Goal: Task Accomplishment & Management: Use online tool/utility

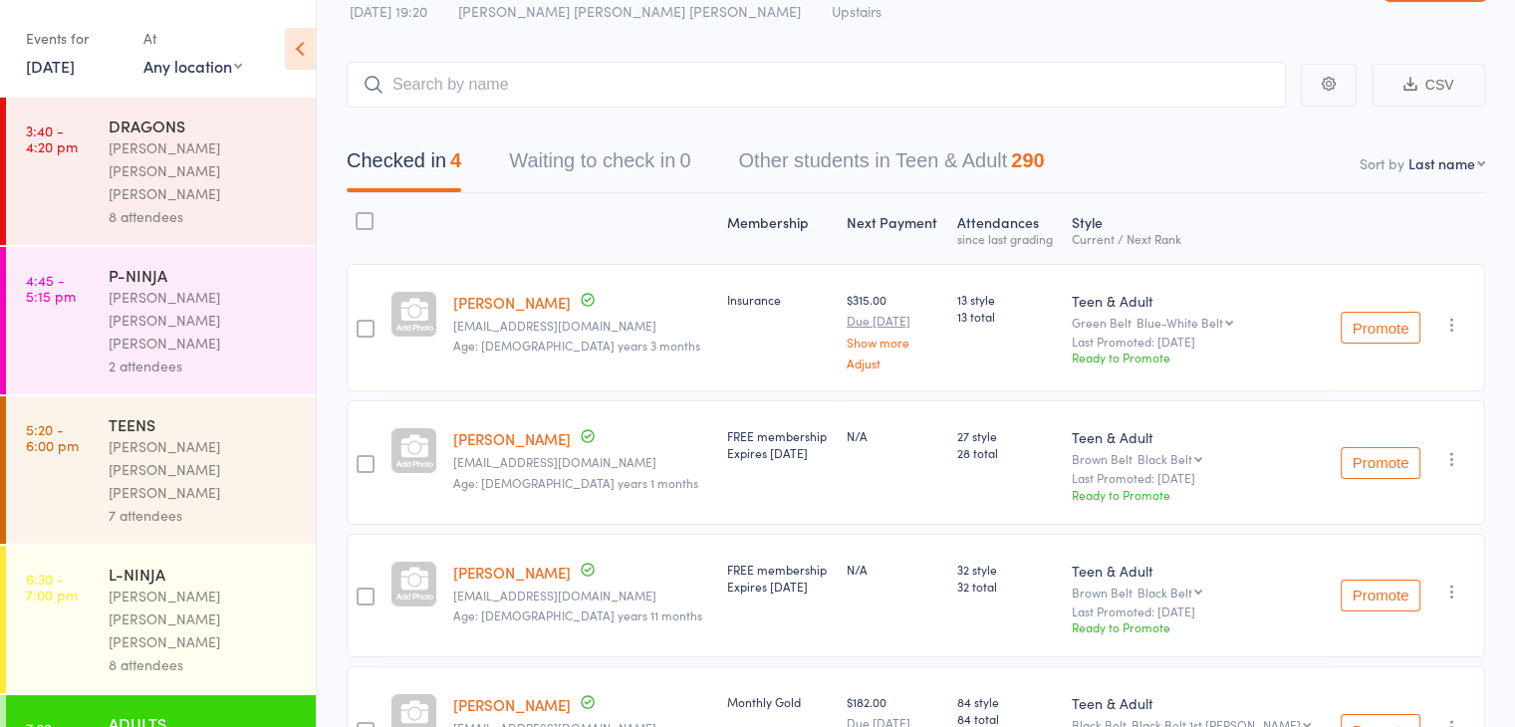
scroll to position [51, 0]
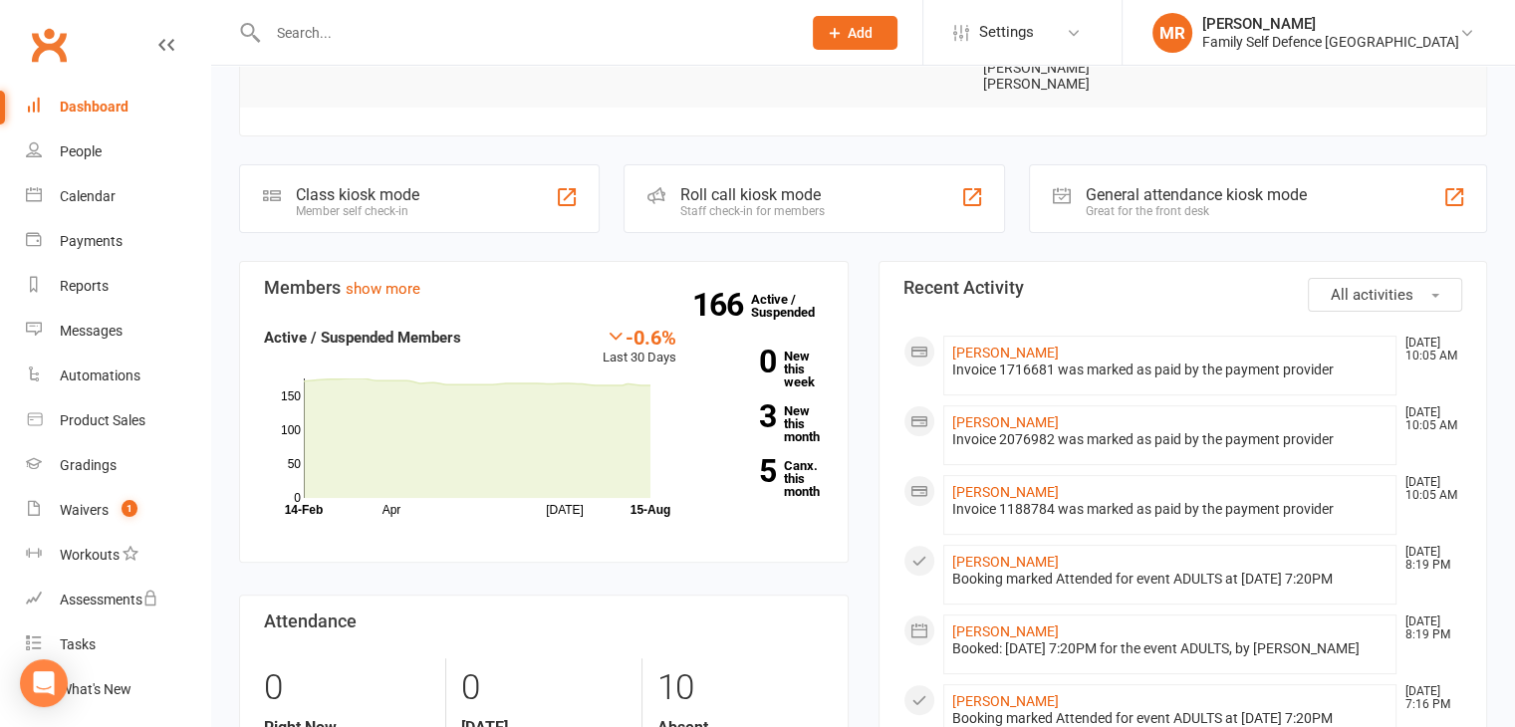
scroll to position [498, 0]
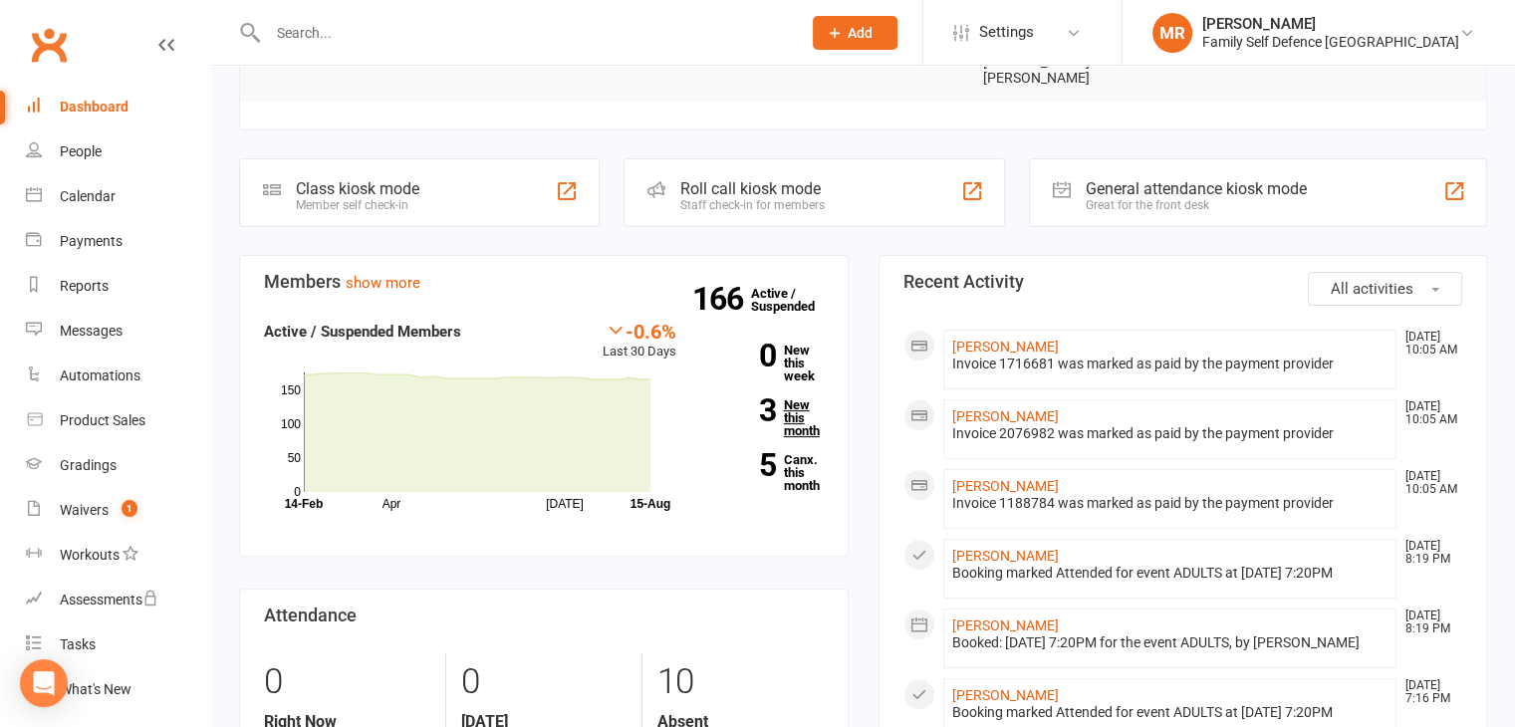
click at [789, 398] on link "3 New this month" at bounding box center [764, 417] width 117 height 39
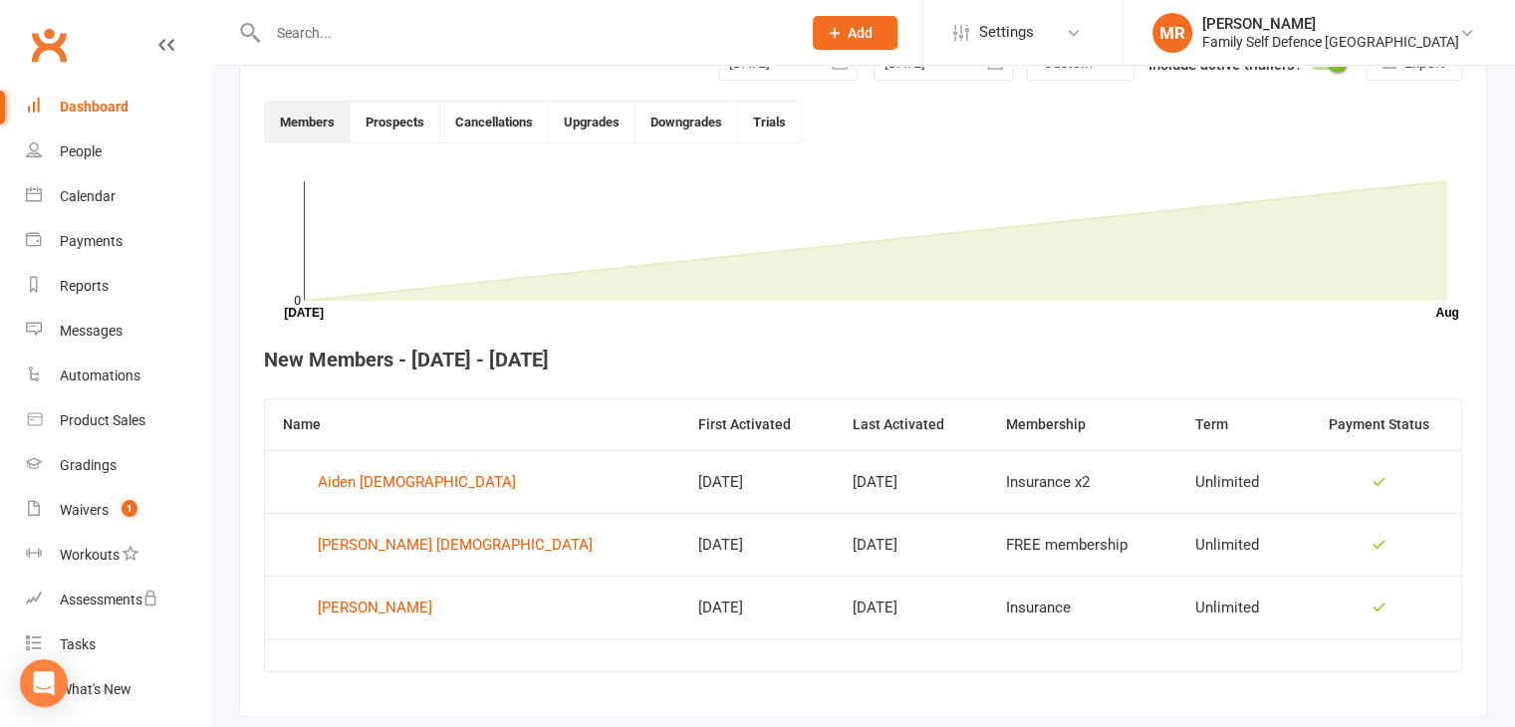
scroll to position [544, 0]
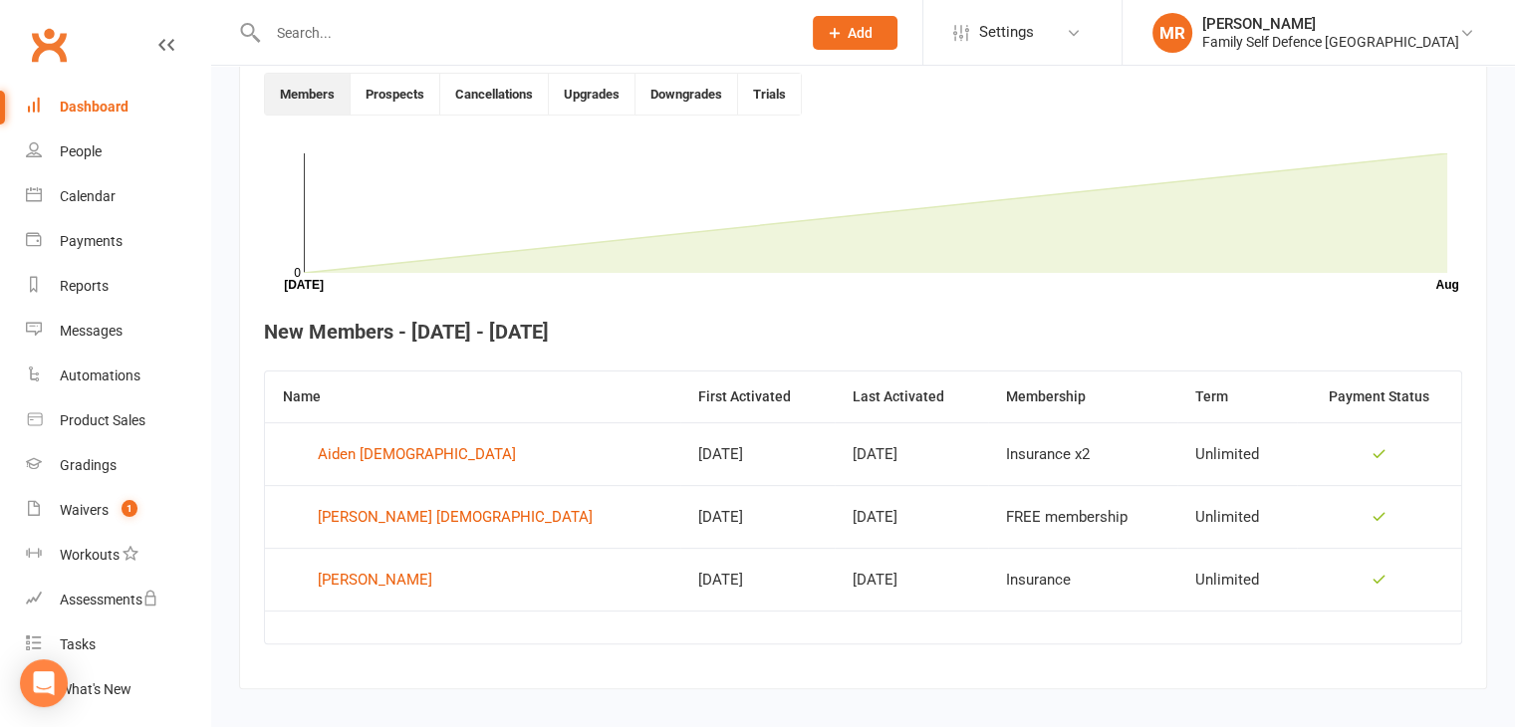
click at [52, 98] on link "Dashboard" at bounding box center [118, 107] width 184 height 45
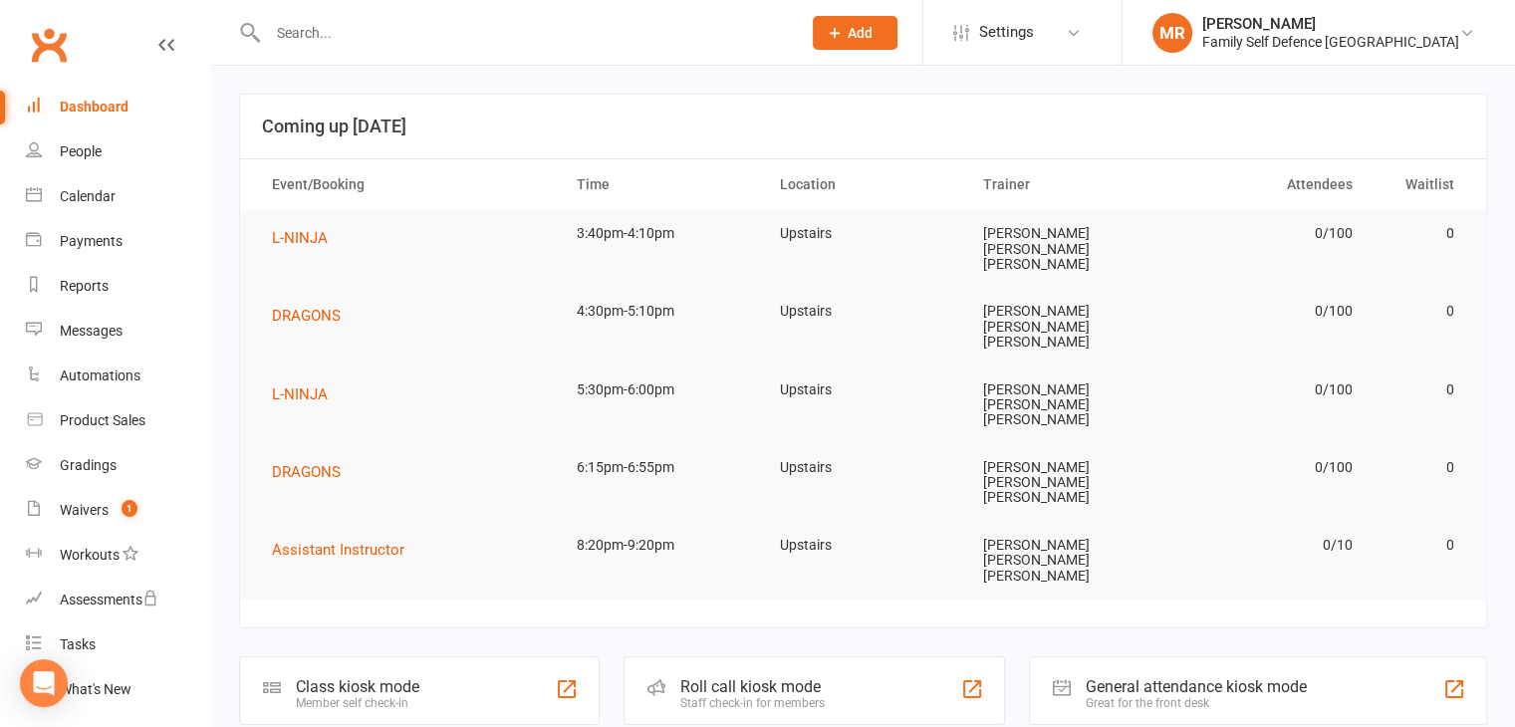
click at [759, 656] on div "Roll call kiosk mode Staff check-in for members" at bounding box center [813, 690] width 381 height 69
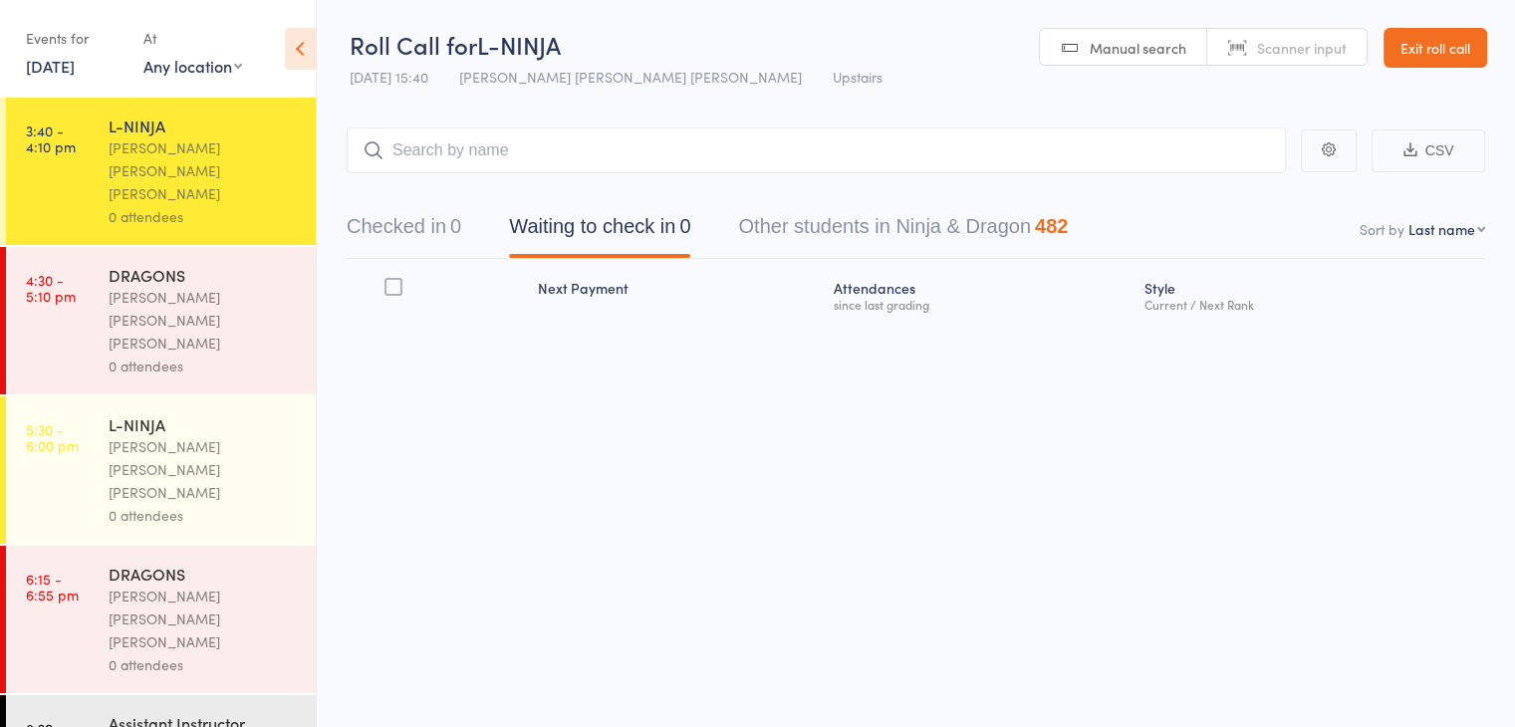
click at [461, 222] on div "0" at bounding box center [455, 226] width 11 height 22
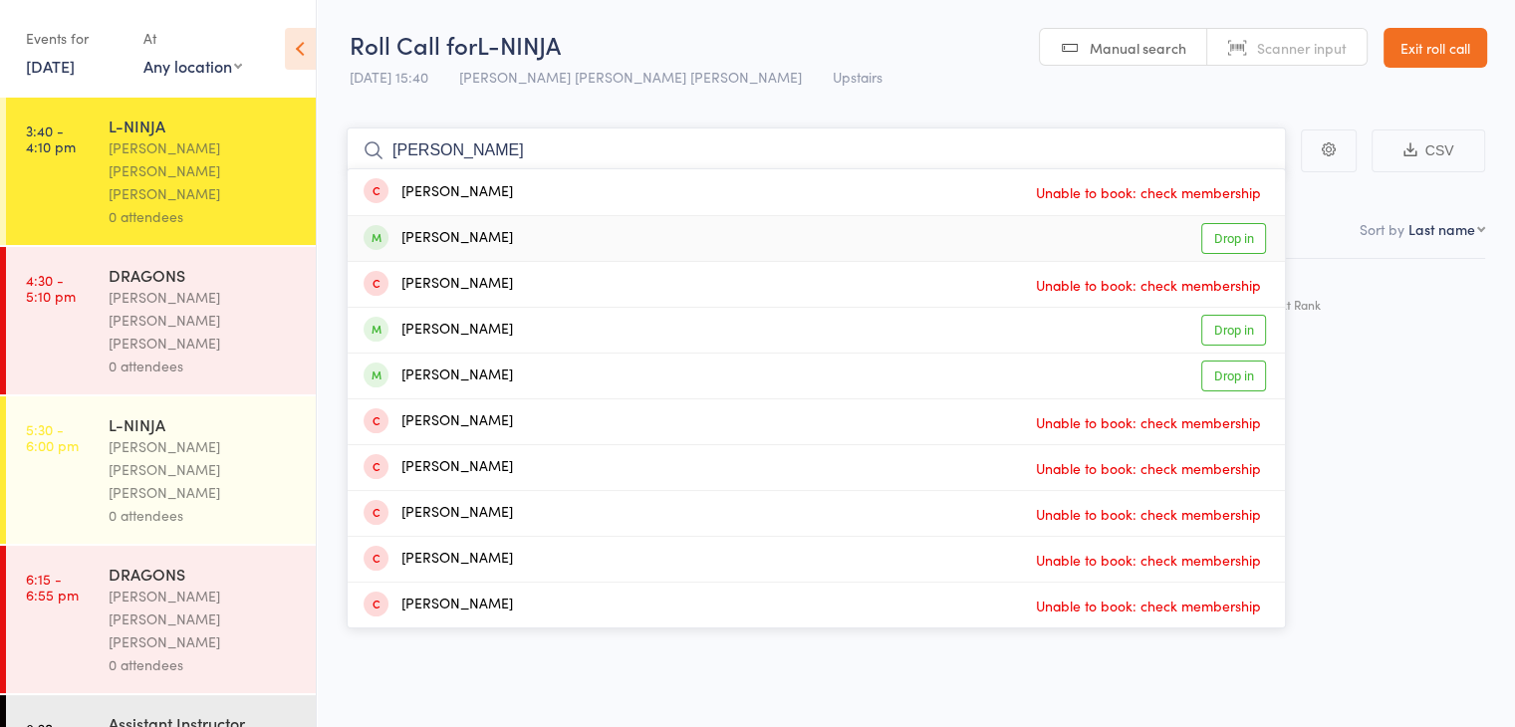
type input "jos"
click at [1235, 242] on link "Drop in" at bounding box center [1233, 238] width 65 height 31
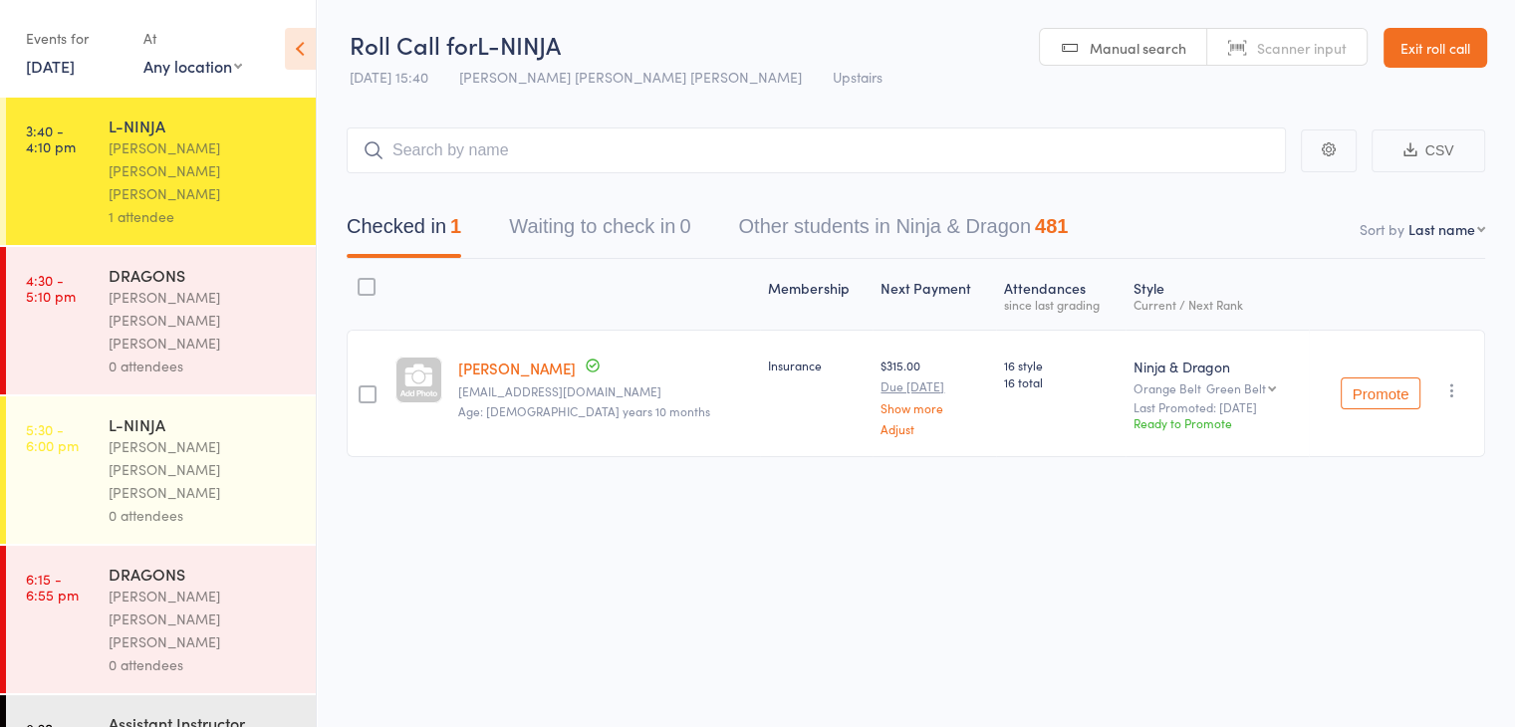
click at [1421, 55] on link "Exit roll call" at bounding box center [1435, 48] width 104 height 40
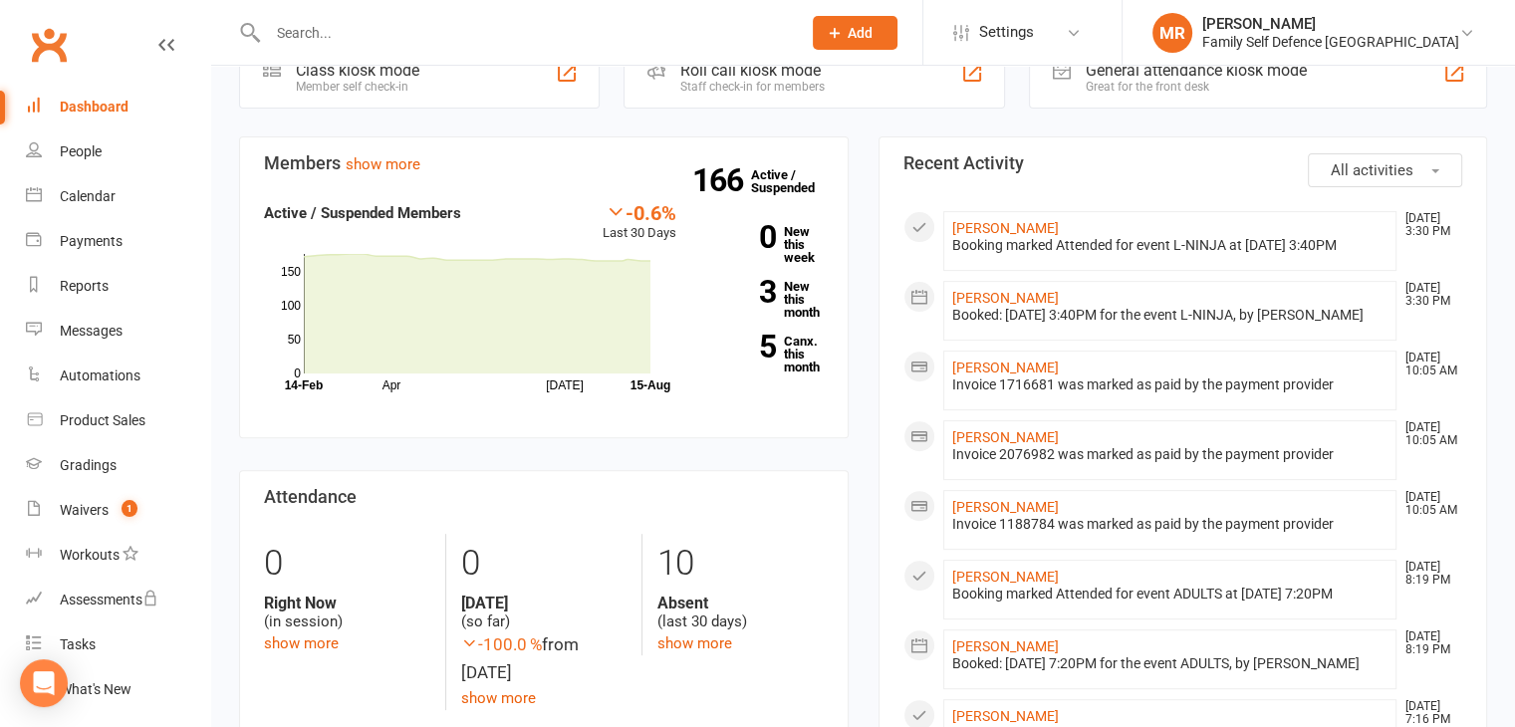
scroll to position [608, 0]
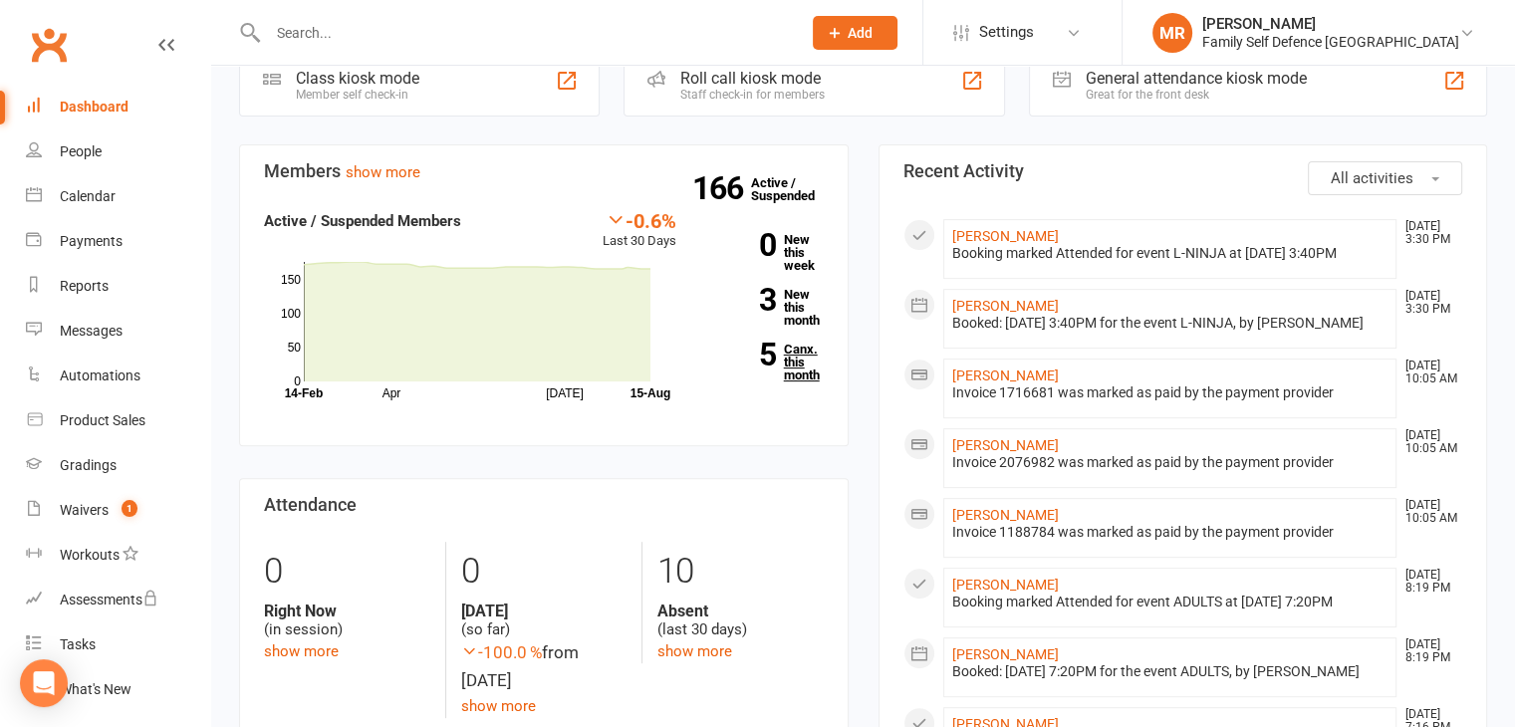
click at [804, 343] on link "5 Canx. this month" at bounding box center [764, 362] width 117 height 39
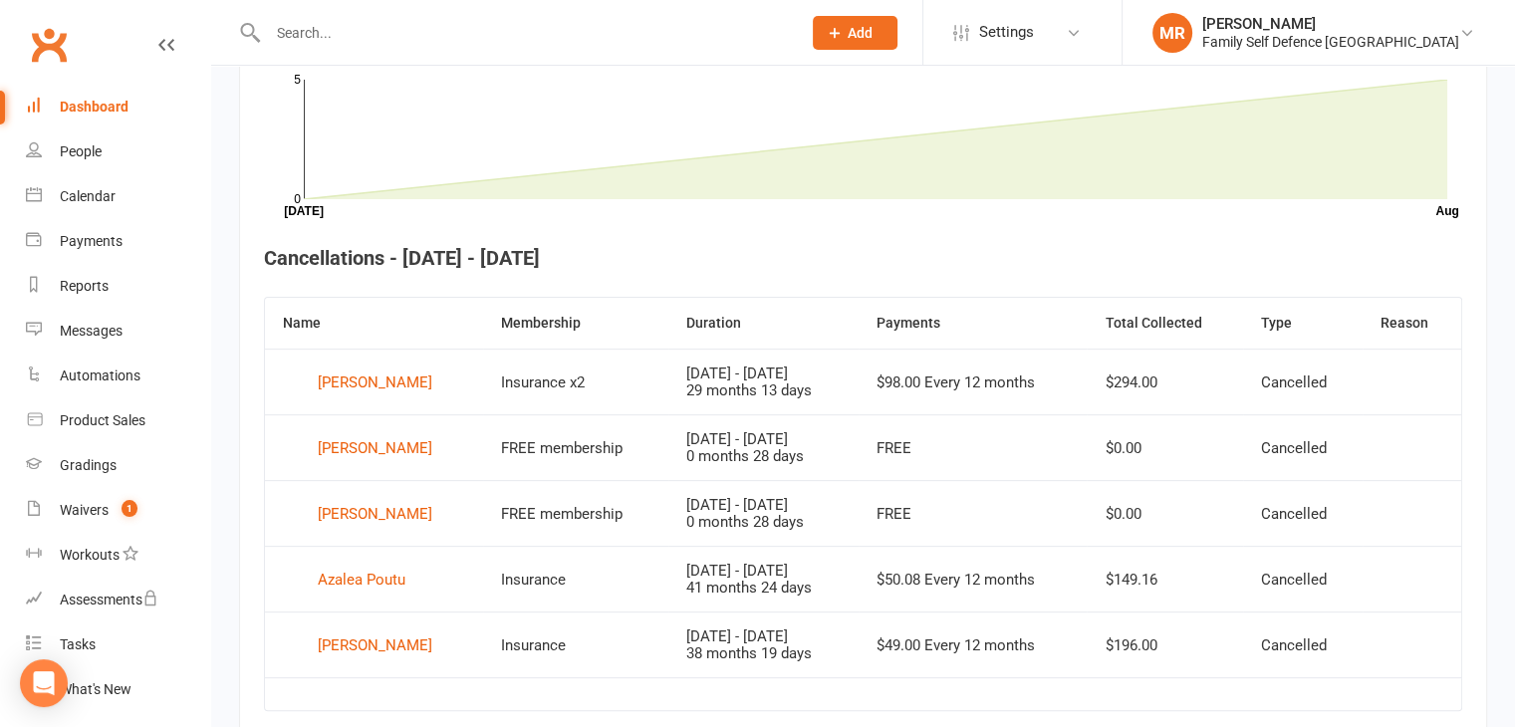
scroll to position [612, 0]
click at [389, 446] on div "Harlan Brandigampala" at bounding box center [375, 449] width 115 height 30
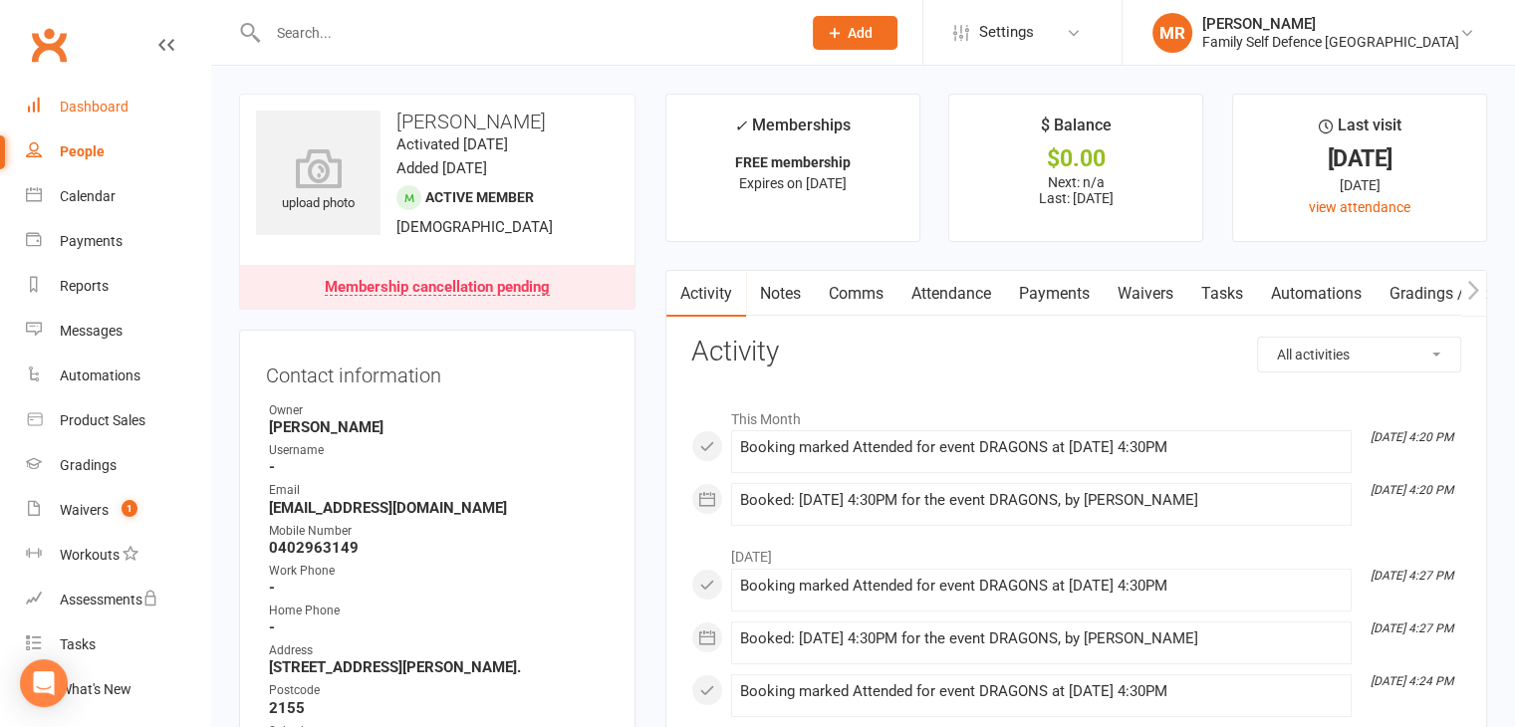
click at [104, 113] on div "Dashboard" at bounding box center [94, 107] width 69 height 16
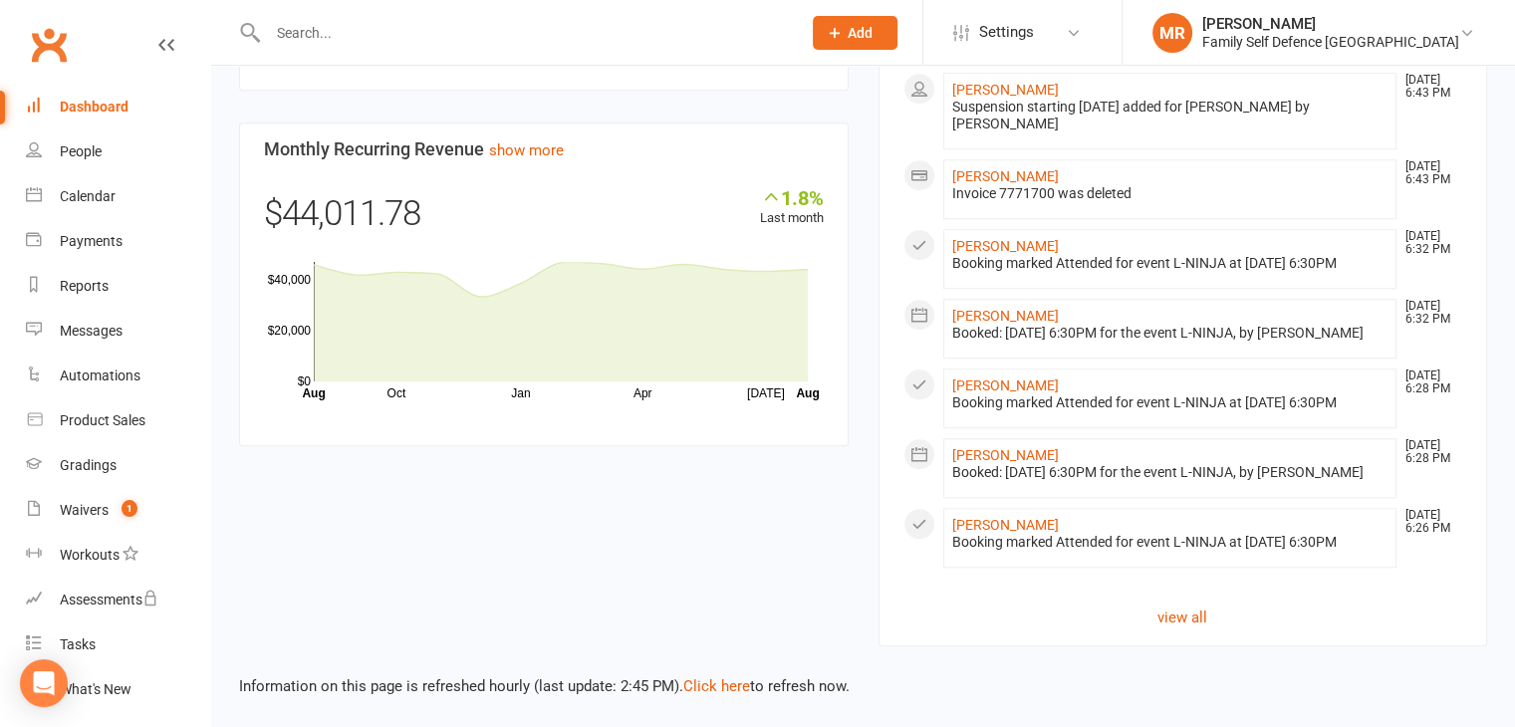
scroll to position [1728, 0]
click at [1171, 610] on link "view all" at bounding box center [1183, 617] width 560 height 24
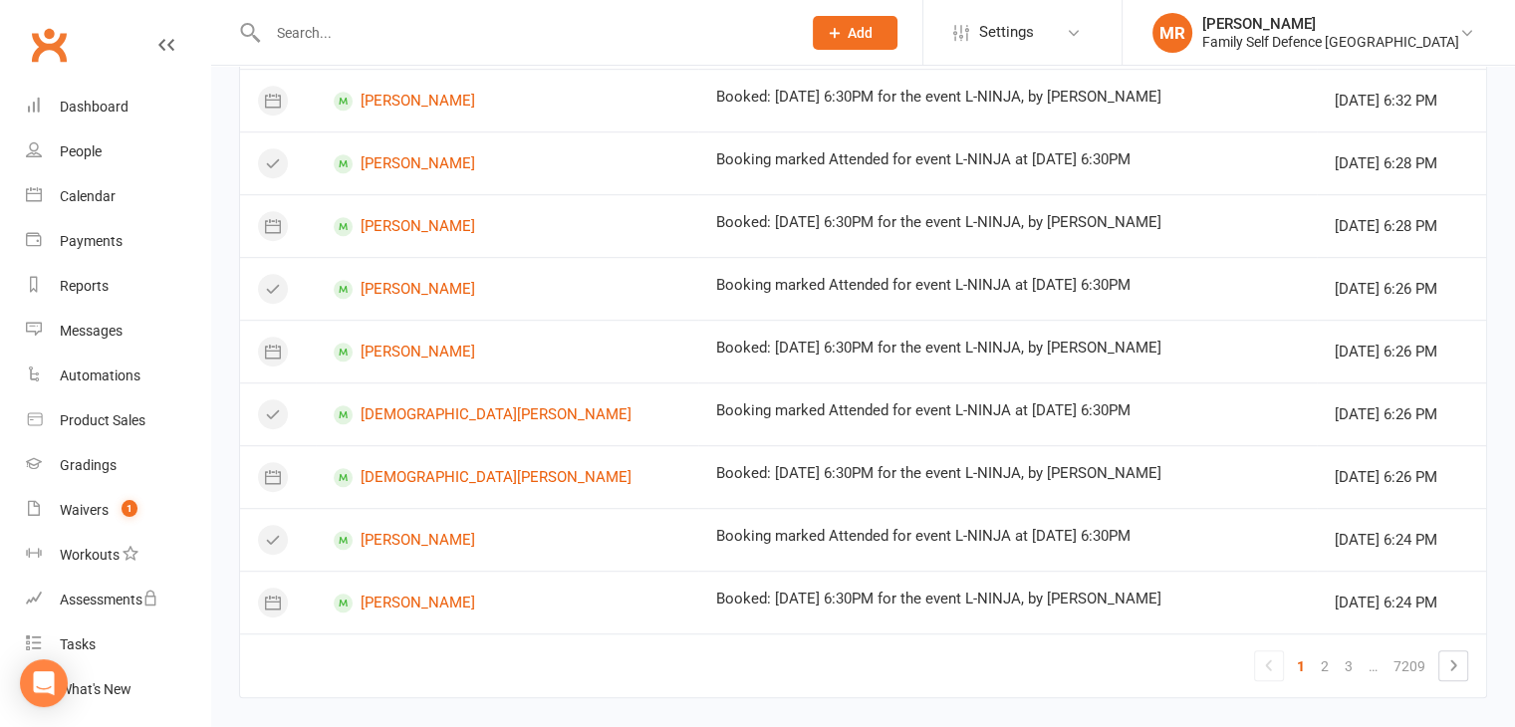
scroll to position [1198, 0]
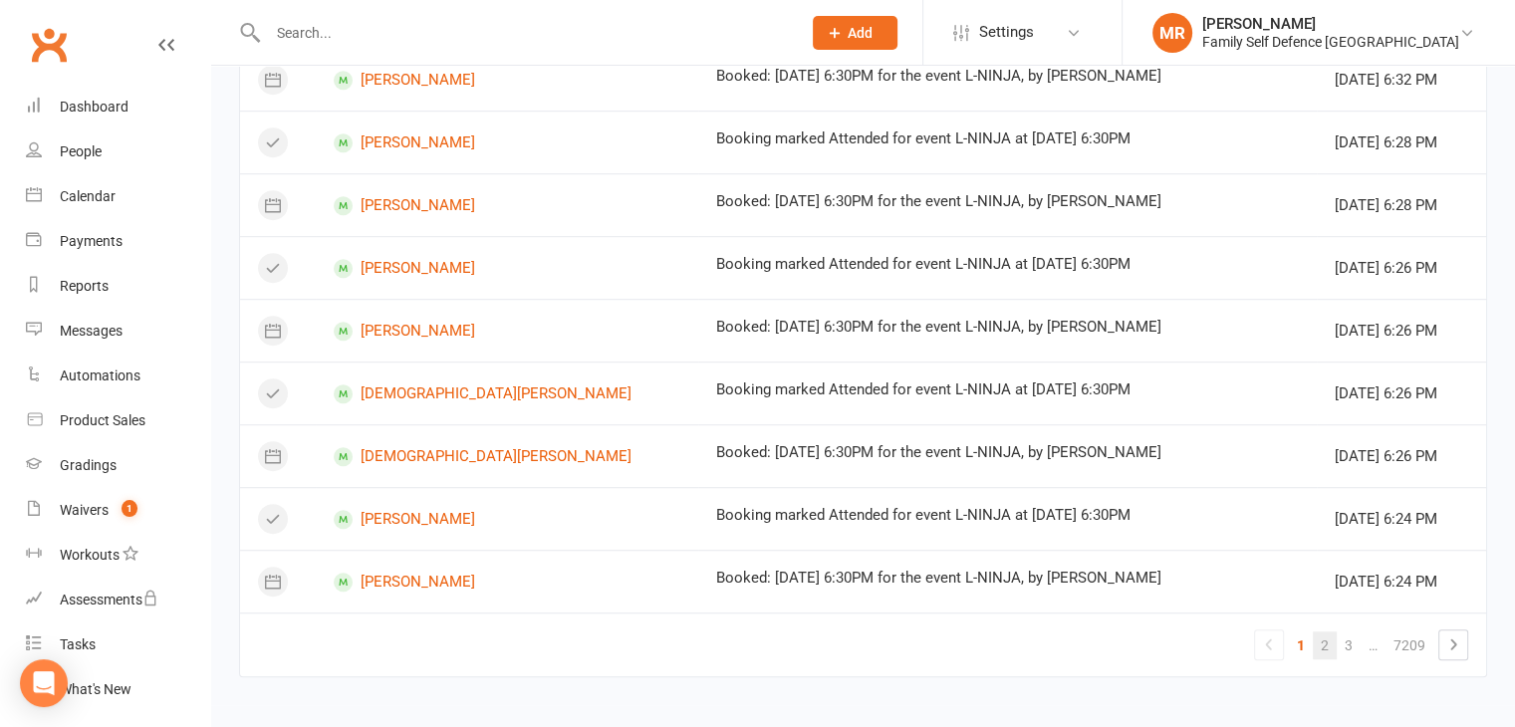
click at [1319, 641] on link "2" at bounding box center [1324, 645] width 24 height 28
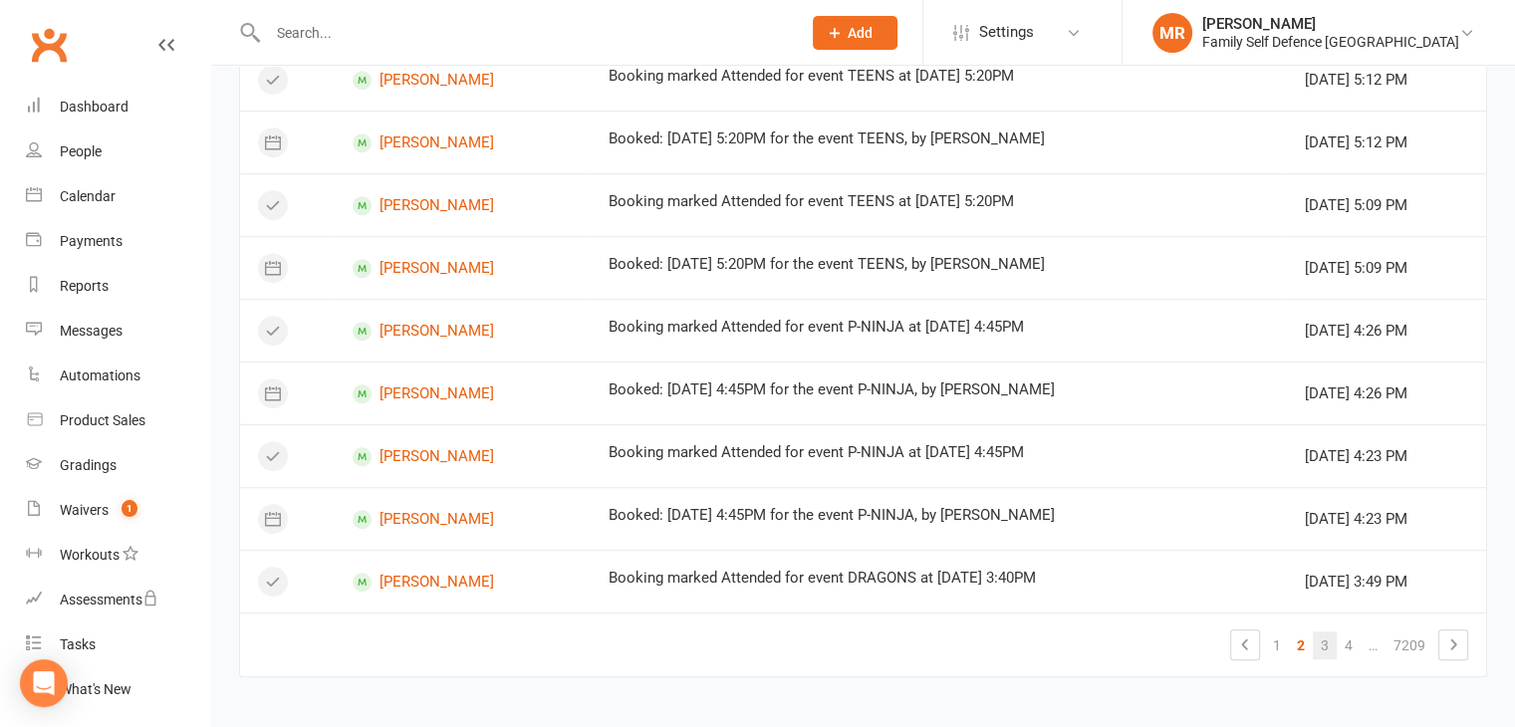
click at [1324, 640] on link "3" at bounding box center [1324, 645] width 24 height 28
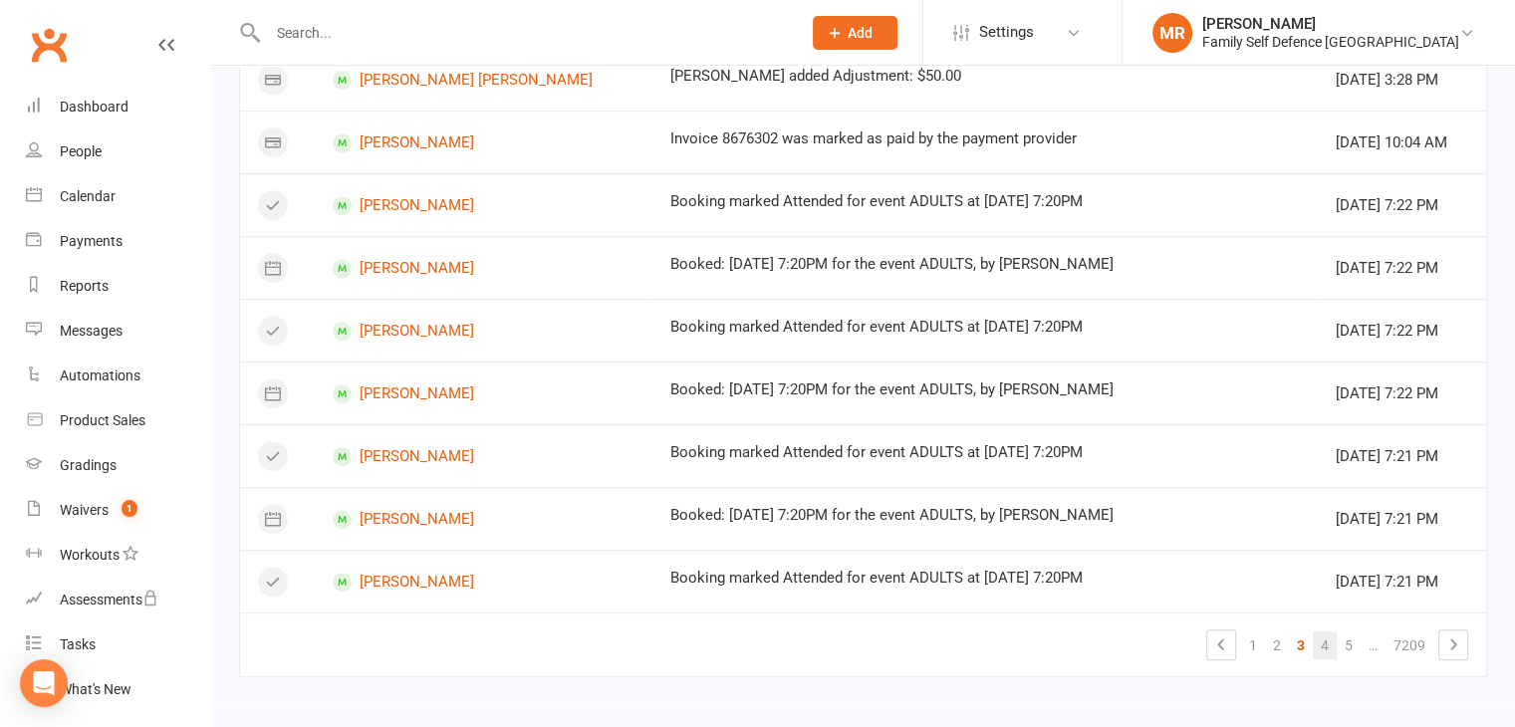
click at [1332, 638] on link "4" at bounding box center [1324, 645] width 24 height 28
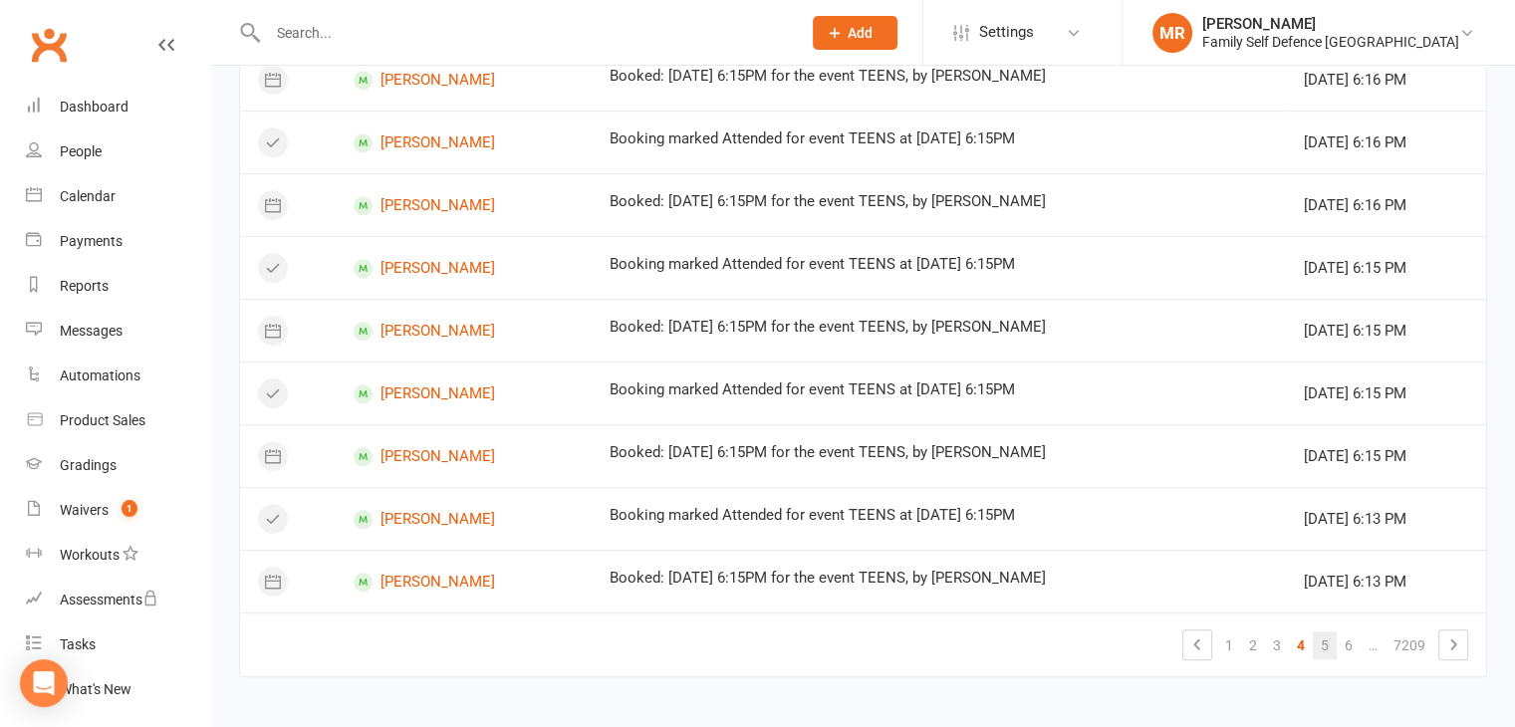
click at [1327, 646] on link "5" at bounding box center [1324, 645] width 24 height 28
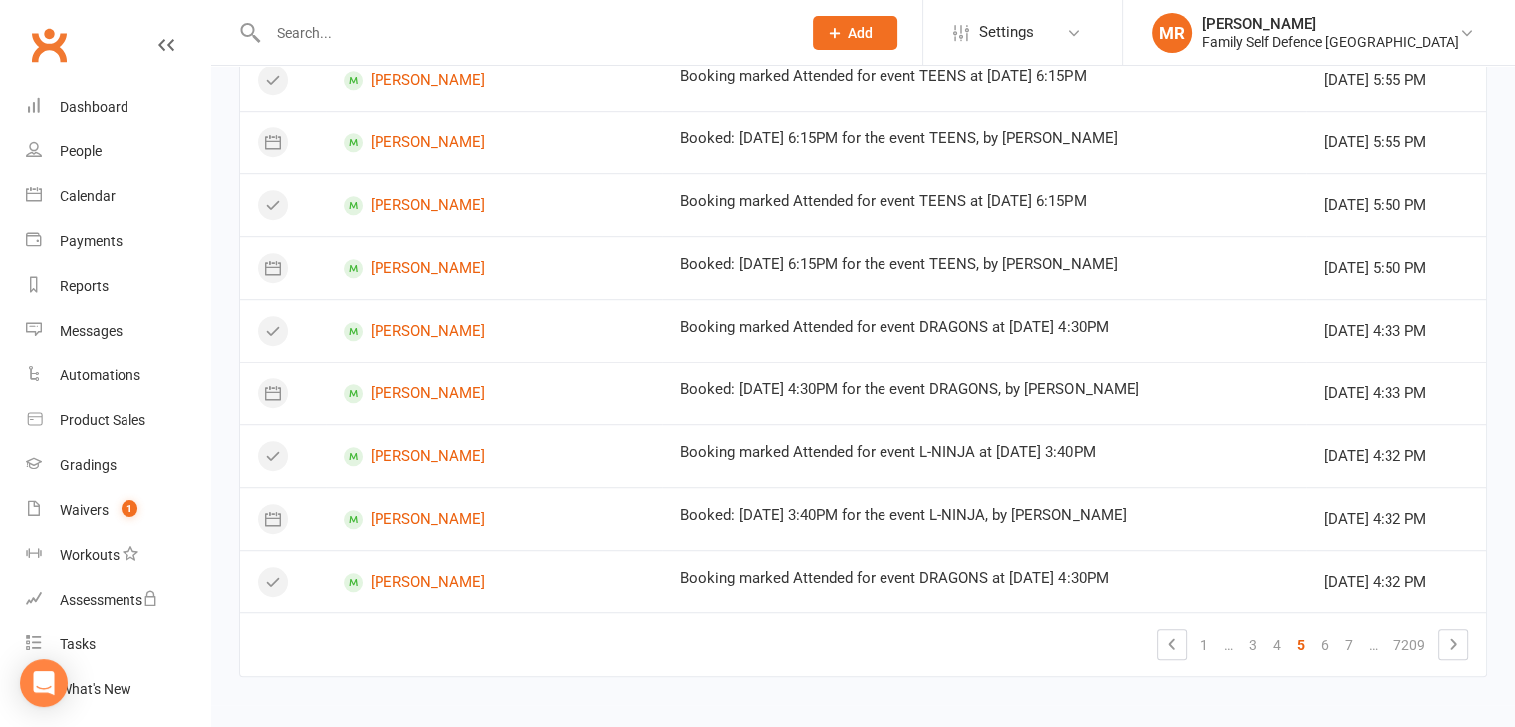
click at [1327, 646] on link "6" at bounding box center [1324, 645] width 24 height 28
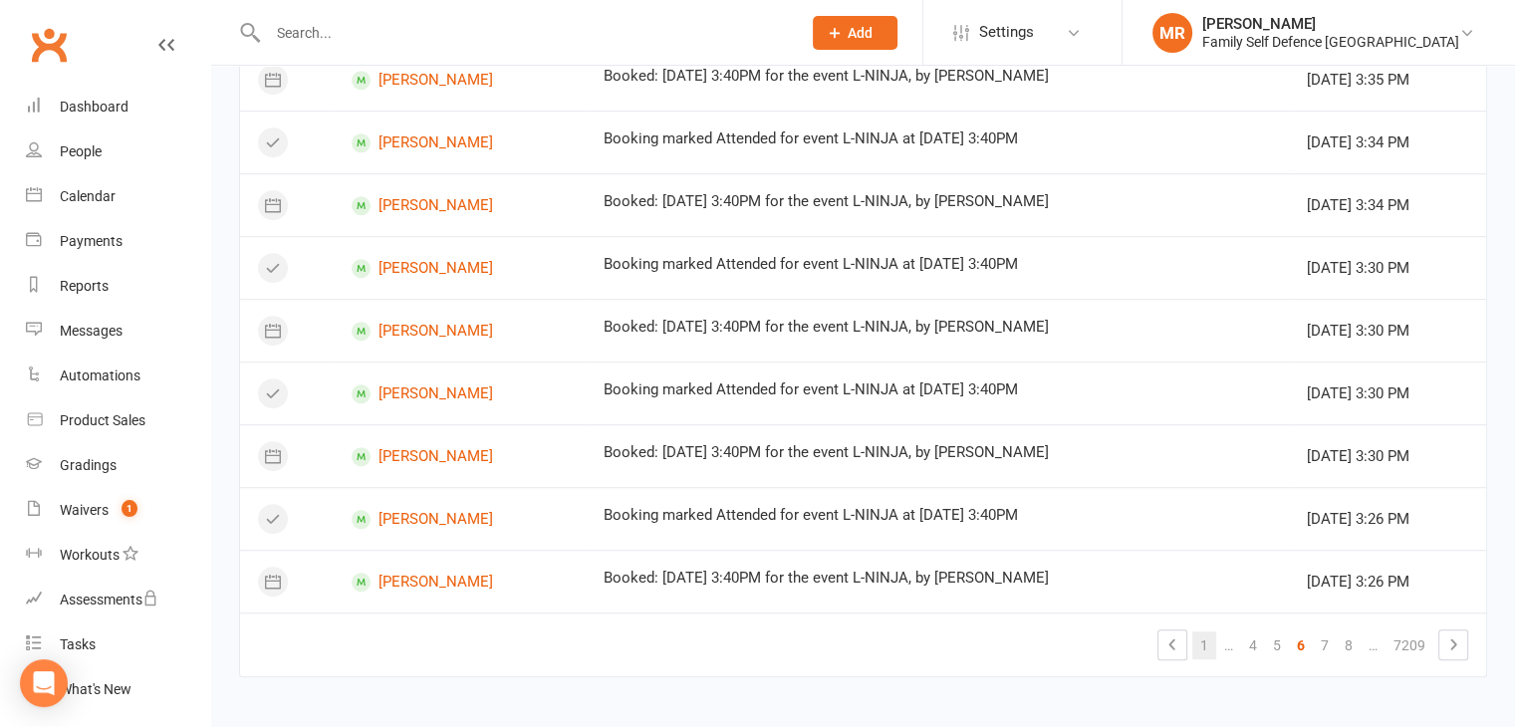
click at [1201, 637] on link "1" at bounding box center [1204, 645] width 24 height 28
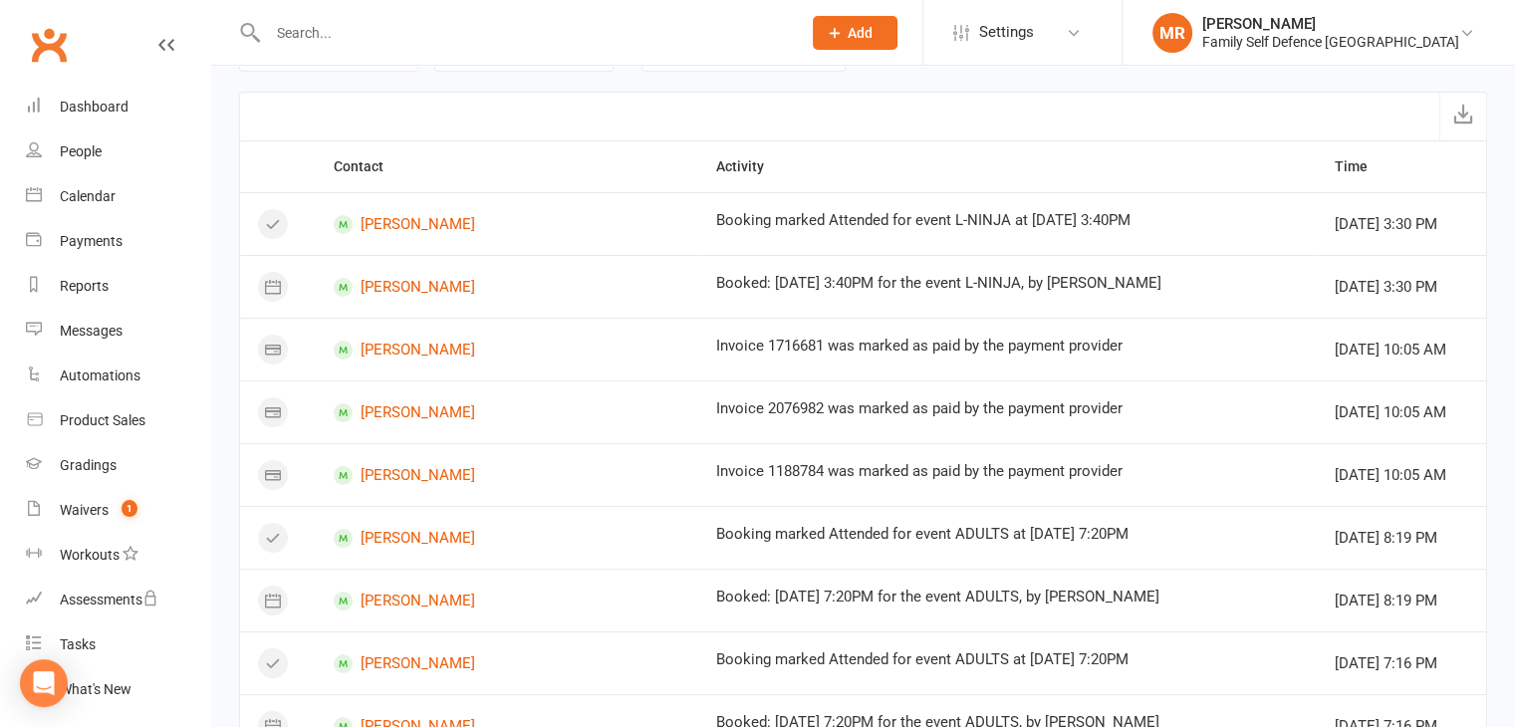
scroll to position [0, 0]
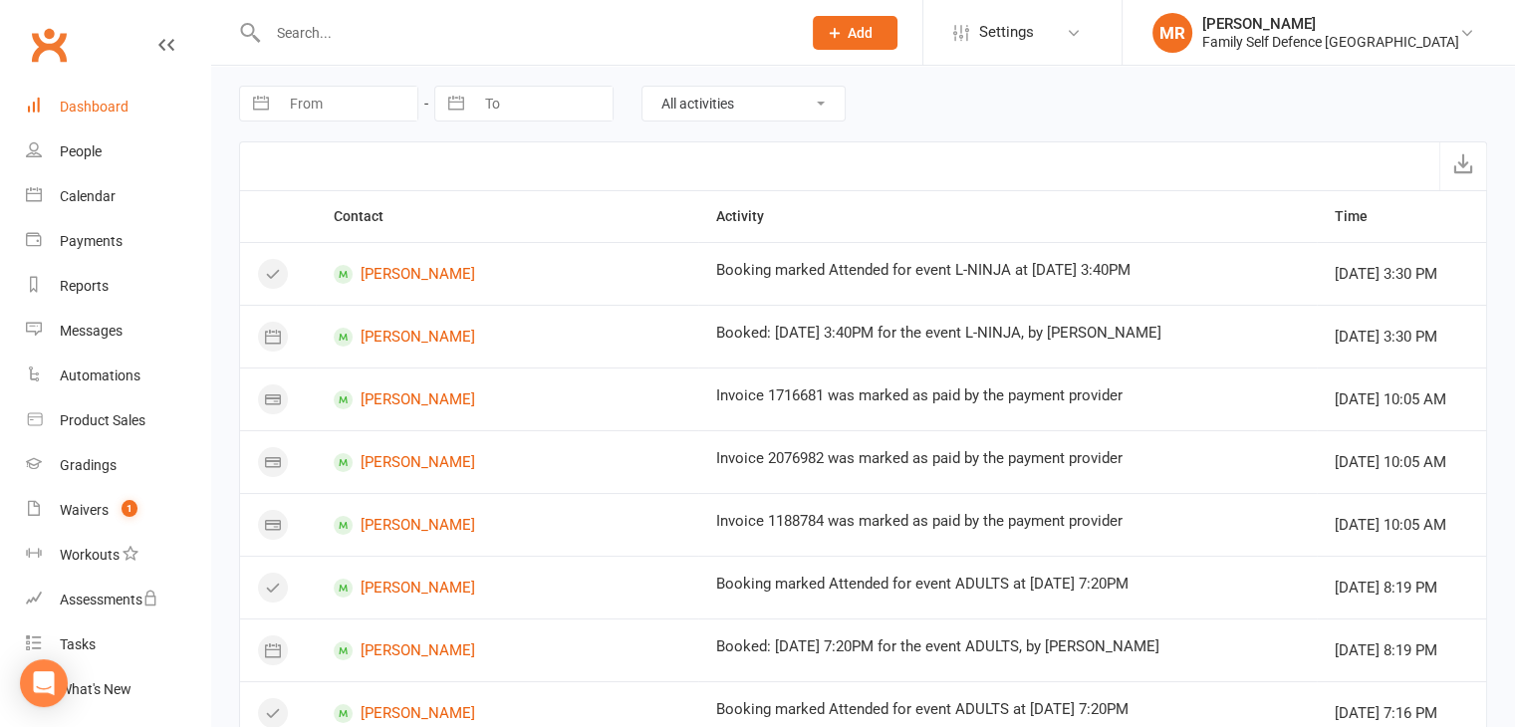
click at [84, 102] on div "Dashboard" at bounding box center [94, 107] width 69 height 16
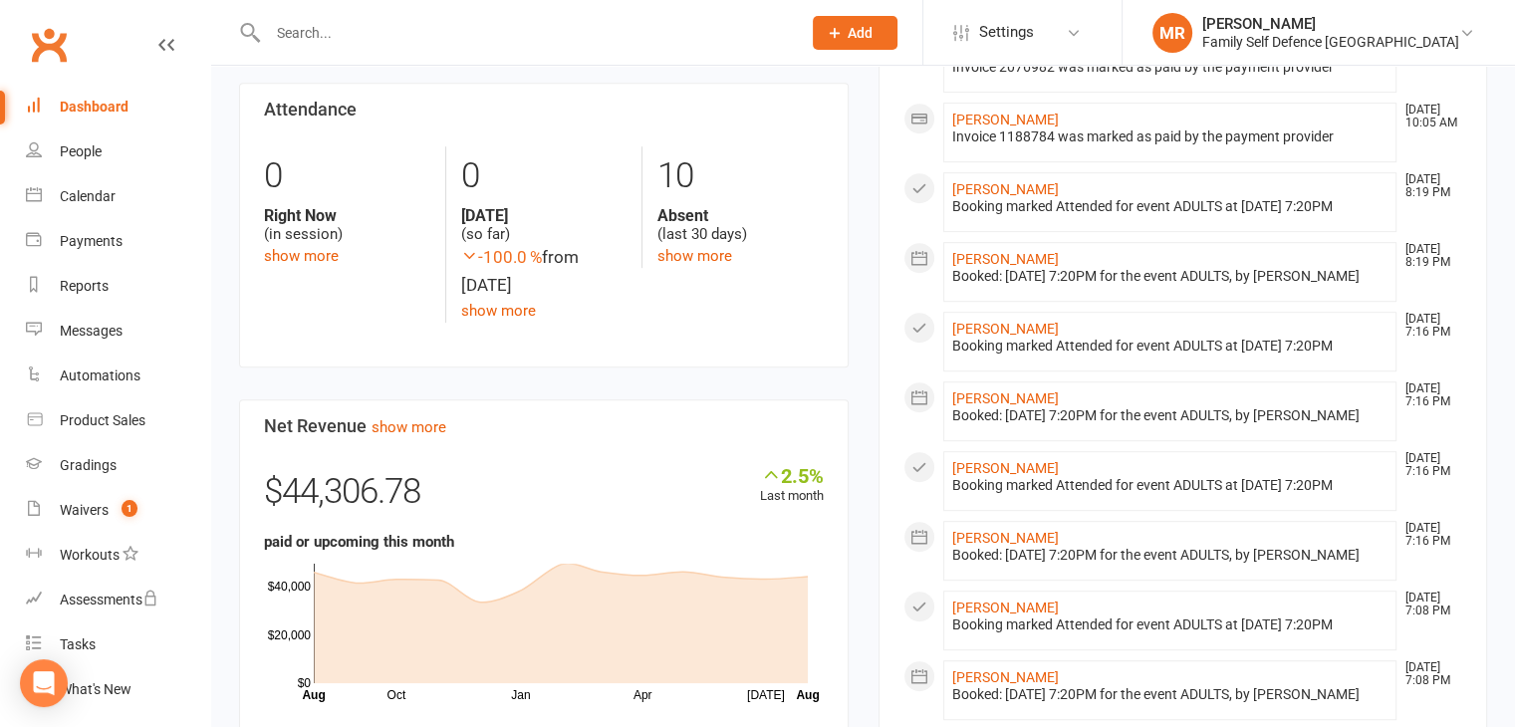
scroll to position [1002, 0]
click at [713, 249] on link "show more" at bounding box center [694, 258] width 75 height 18
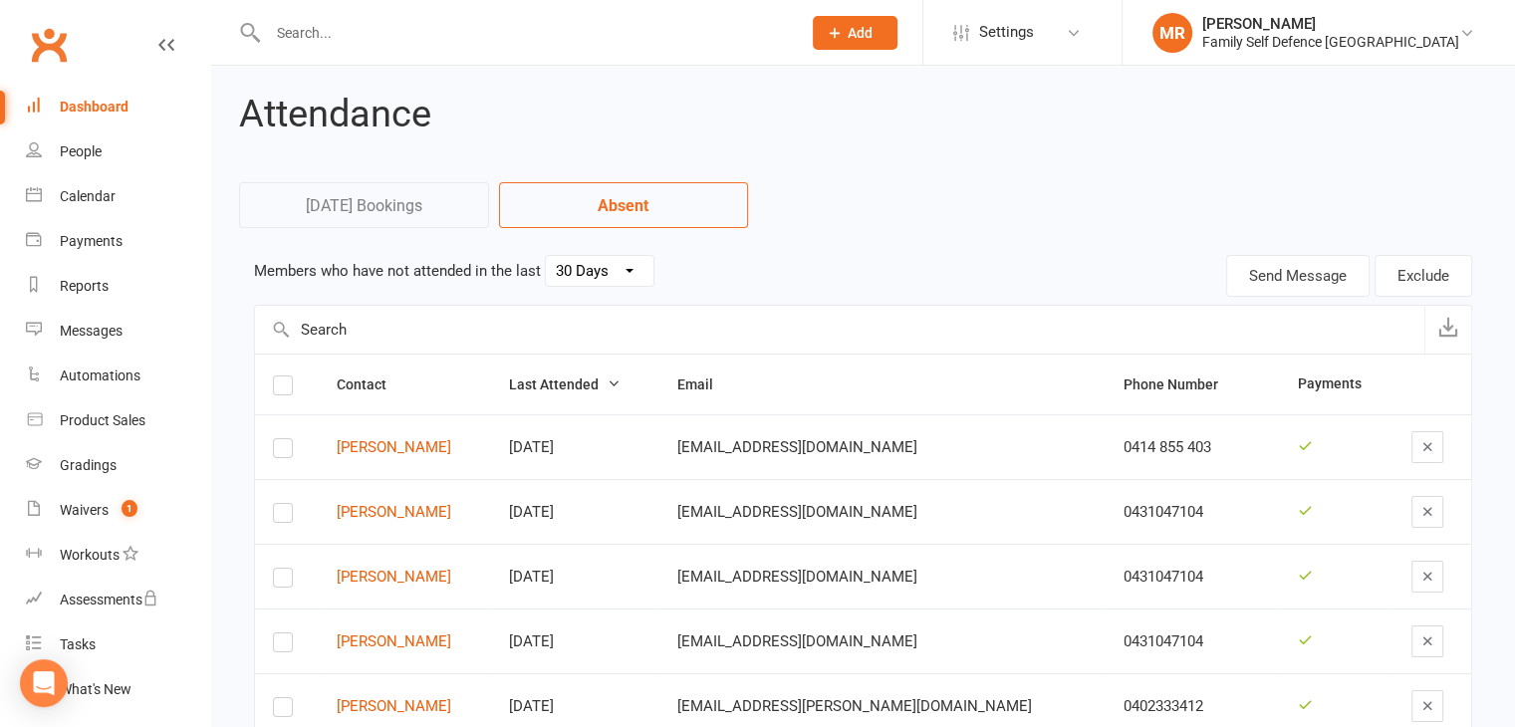
click at [615, 272] on select "30 Days 15 Days 7 Days" at bounding box center [600, 271] width 108 height 30
click at [546, 256] on select "30 Days 15 Days 7 Days" at bounding box center [600, 271] width 108 height 30
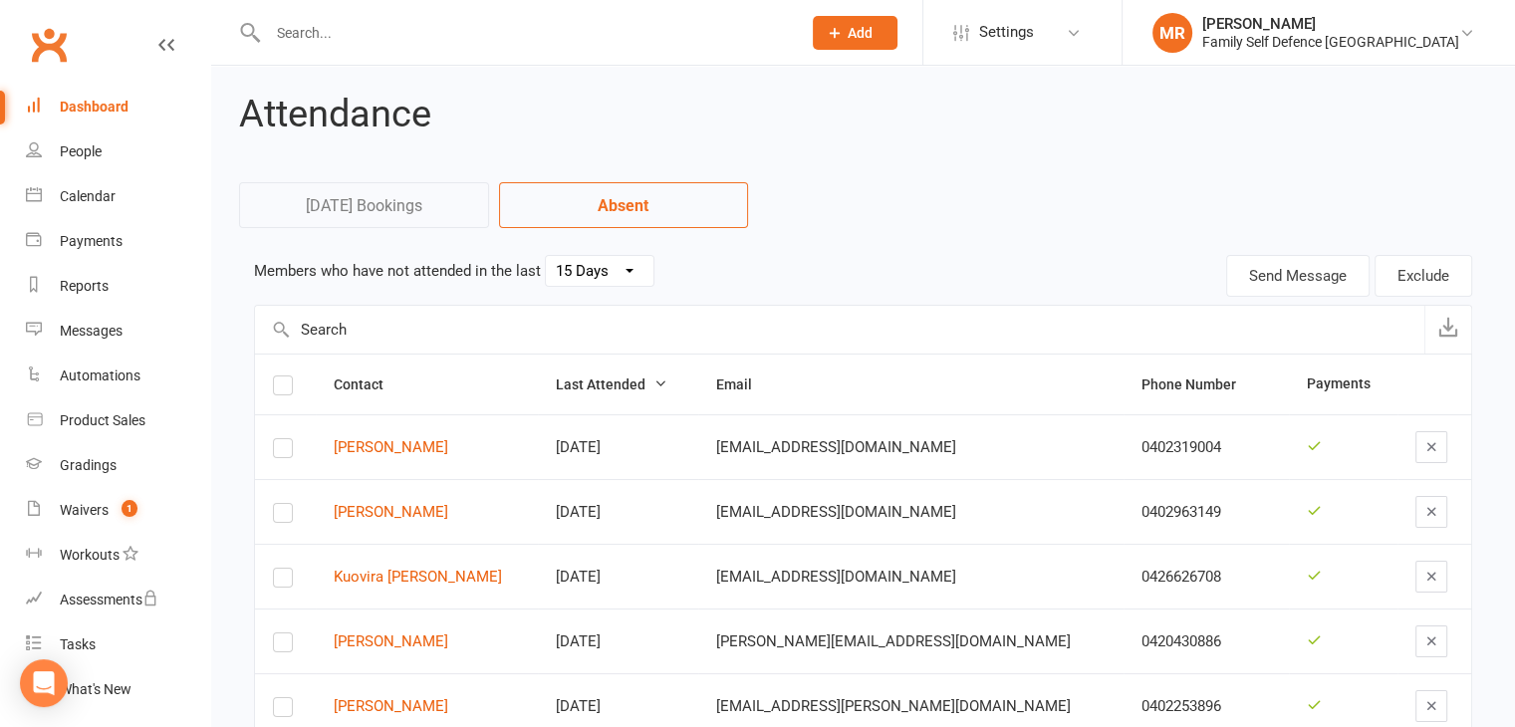
click at [619, 265] on select "30 Days 15 Days 7 Days" at bounding box center [600, 271] width 108 height 30
click at [546, 256] on select "30 Days 15 Days 7 Days" at bounding box center [600, 271] width 108 height 30
select select "30"
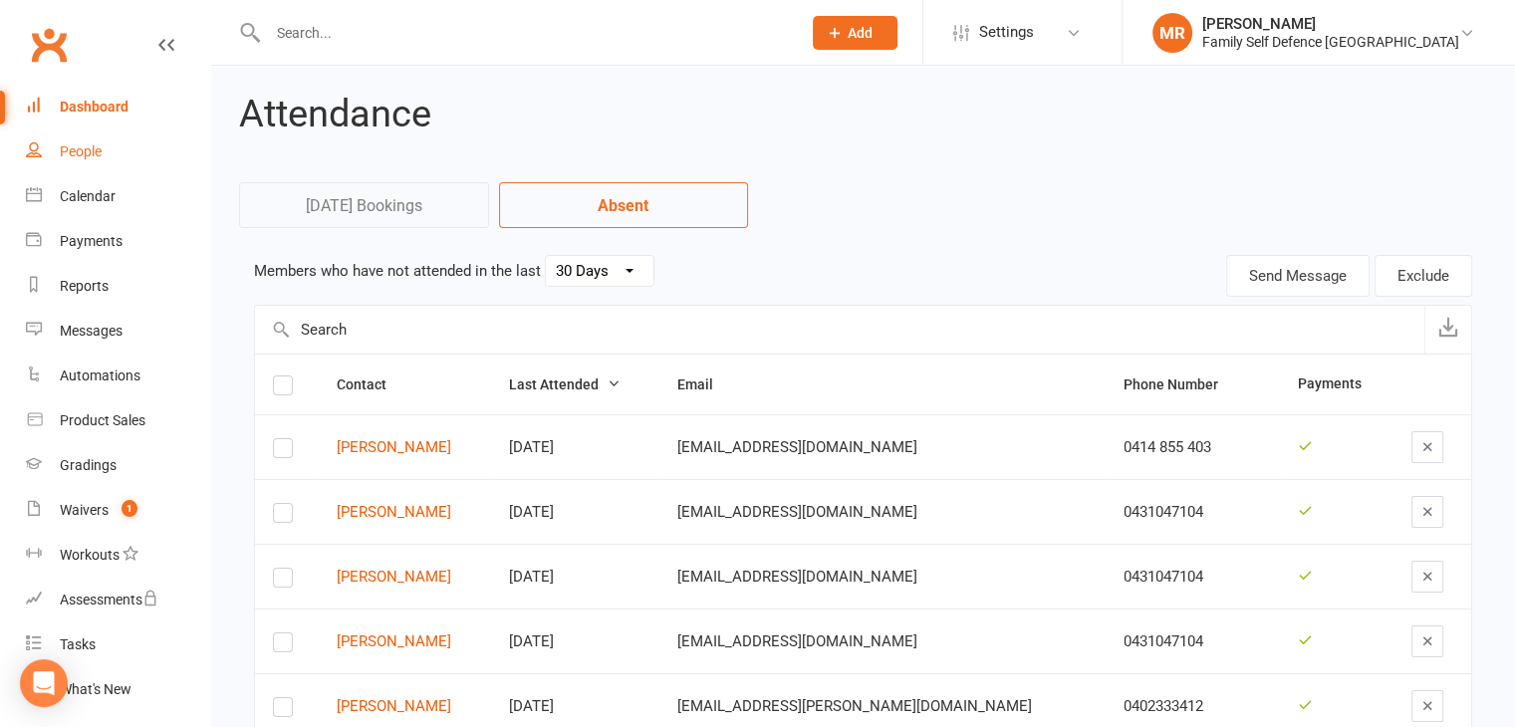
click at [116, 140] on link "People" at bounding box center [118, 151] width 184 height 45
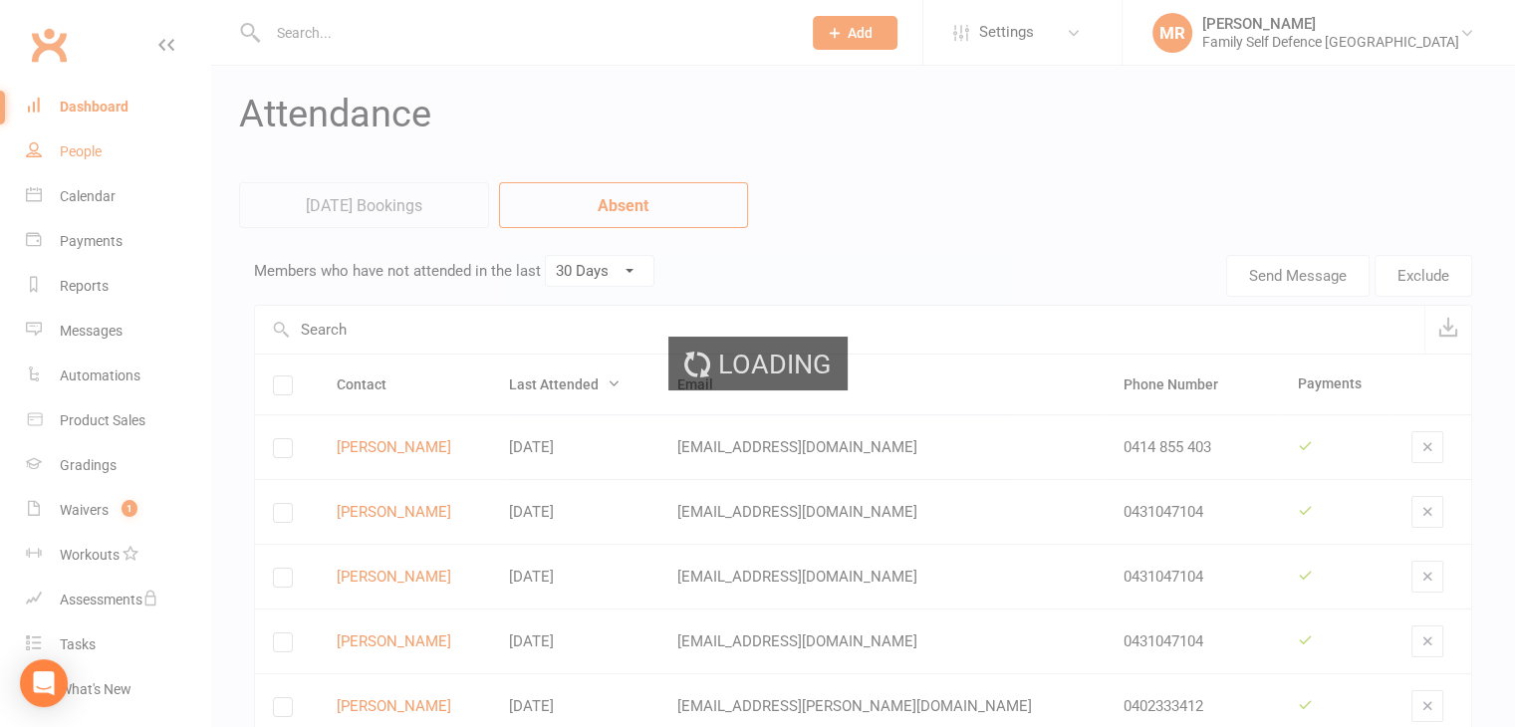
select select "100"
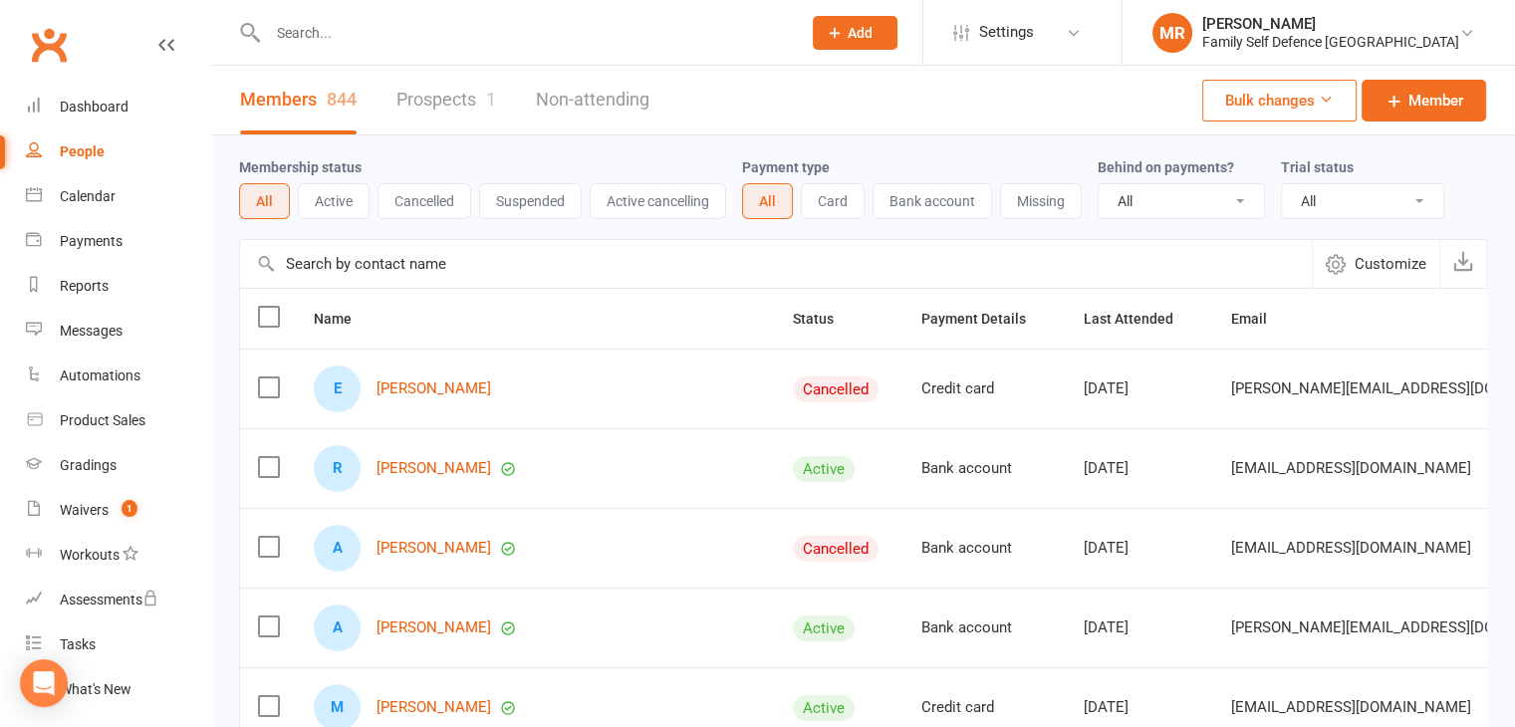
click at [519, 191] on button "Suspended" at bounding box center [530, 201] width 103 height 36
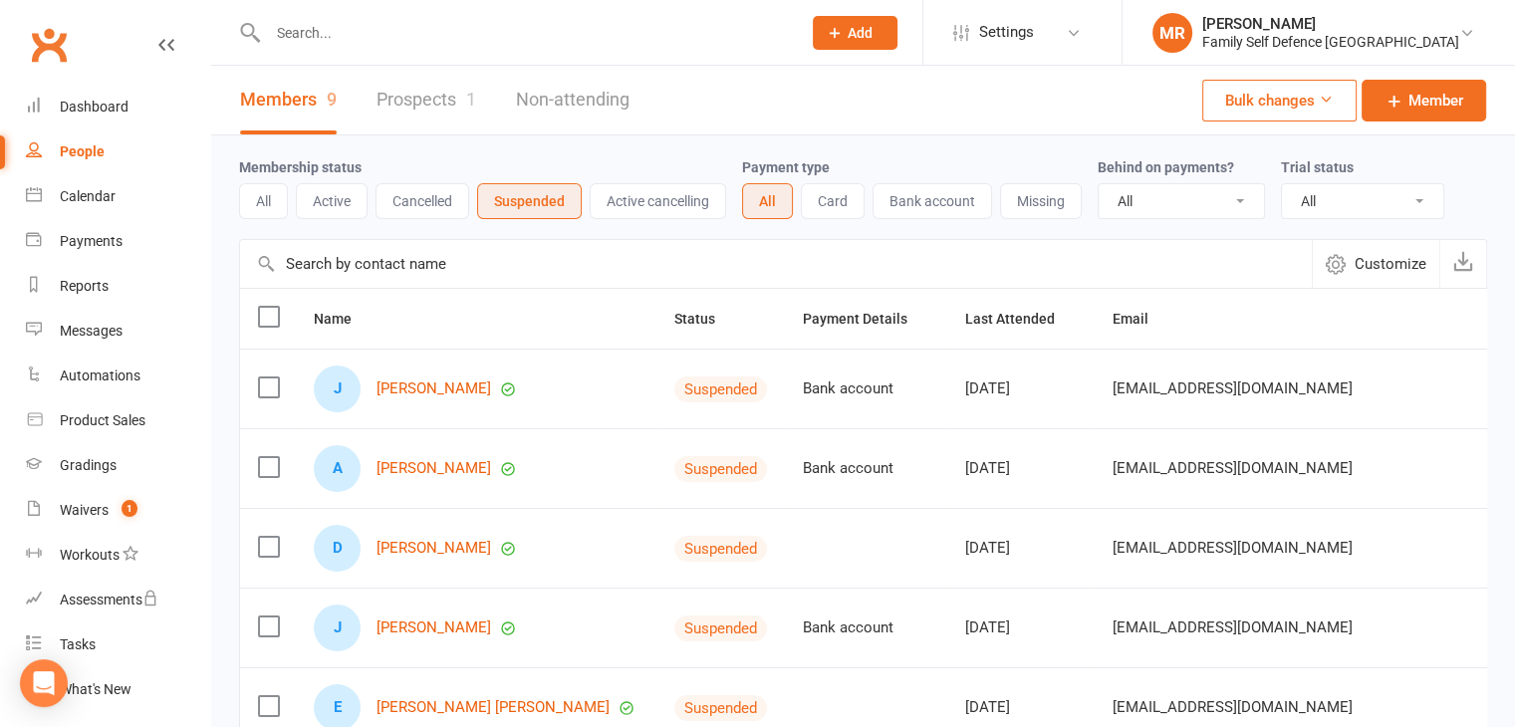
click at [266, 190] on button "All" at bounding box center [263, 201] width 49 height 36
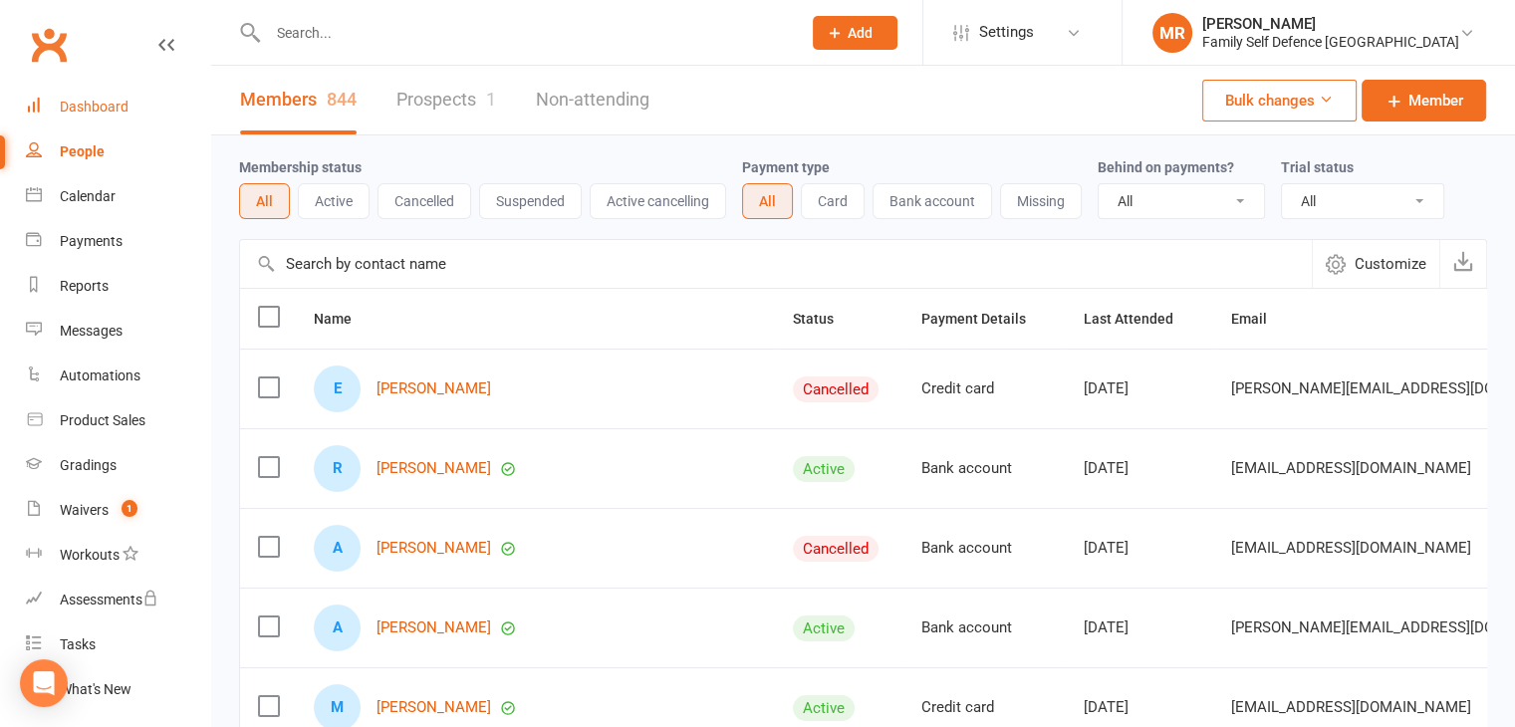
click at [108, 101] on div "Dashboard" at bounding box center [94, 107] width 69 height 16
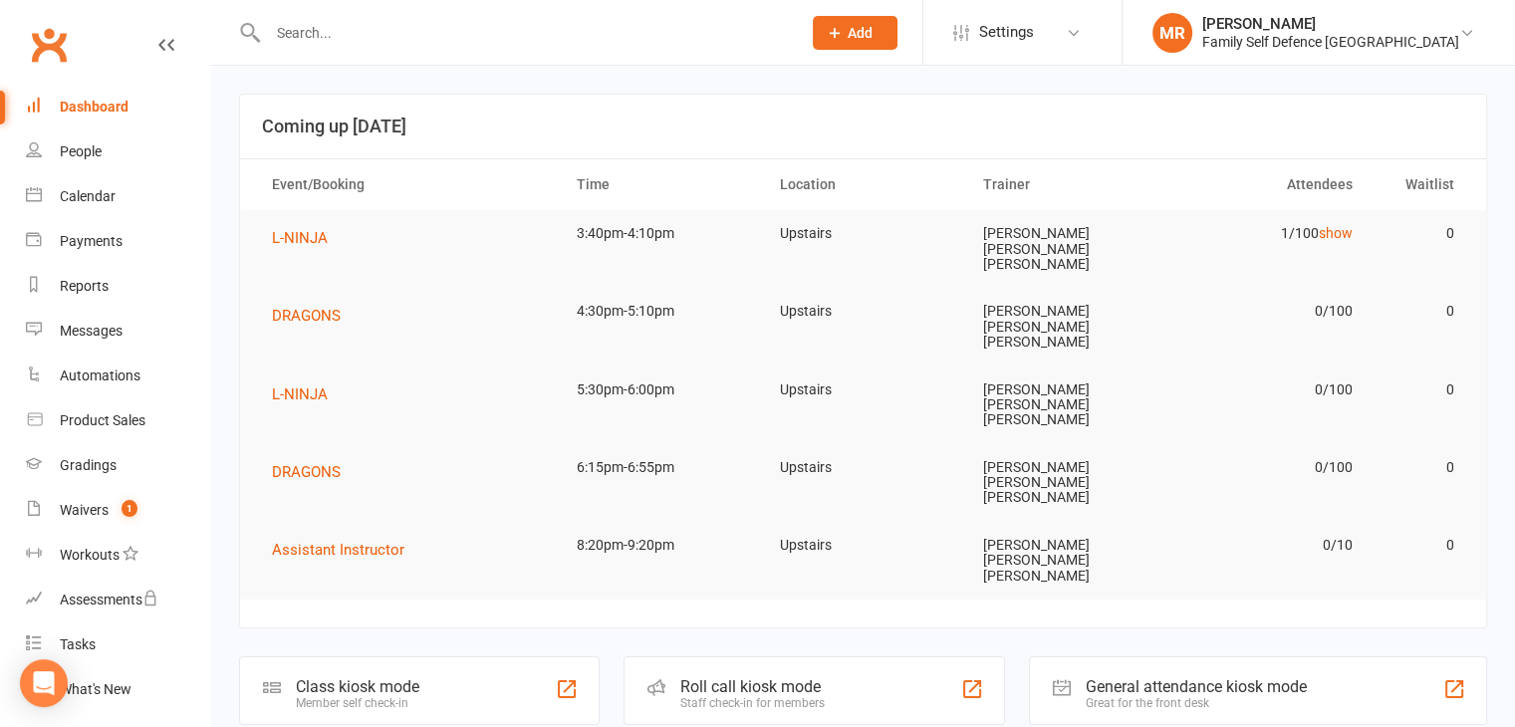
click at [789, 656] on div "Roll call kiosk mode Staff check-in for members" at bounding box center [813, 690] width 381 height 69
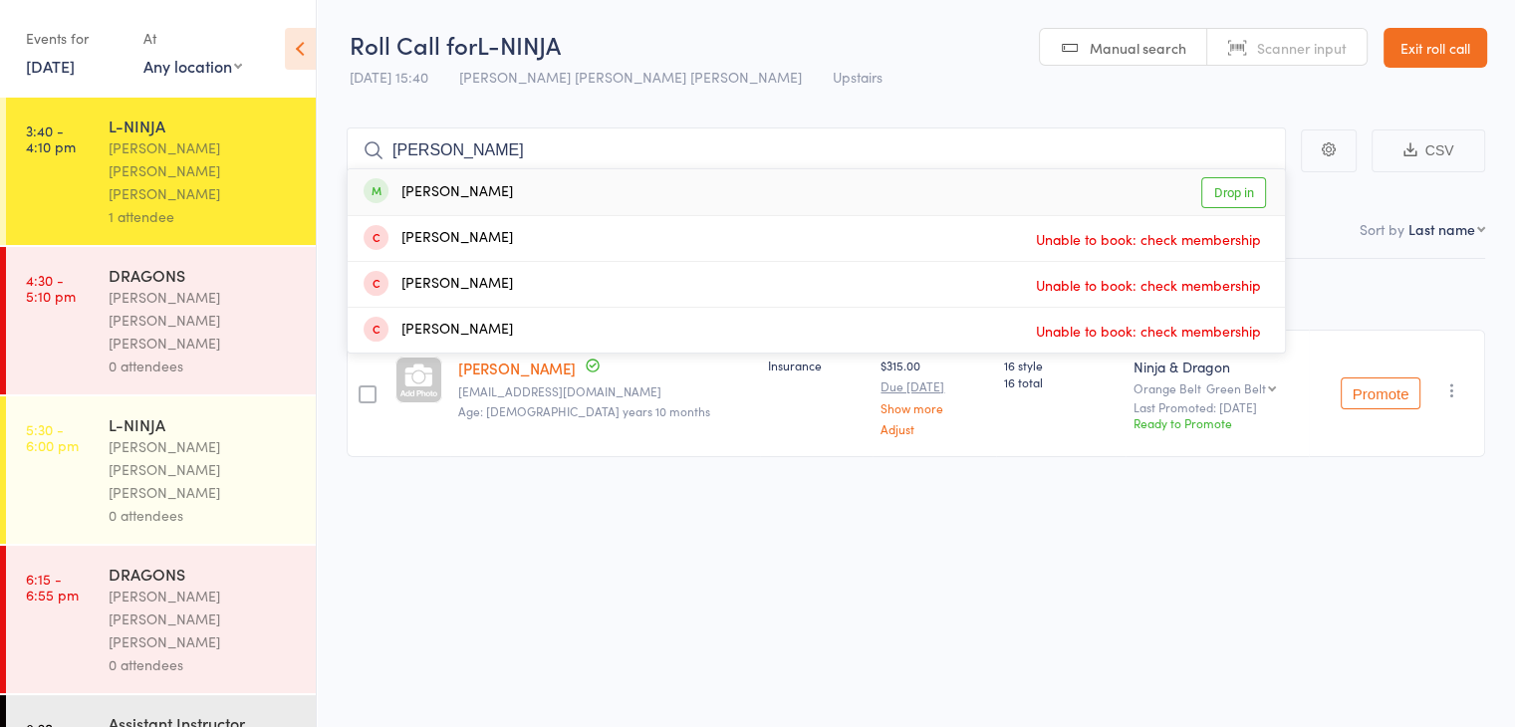
type input "[PERSON_NAME]"
click at [1236, 194] on link "Drop in" at bounding box center [1233, 192] width 65 height 31
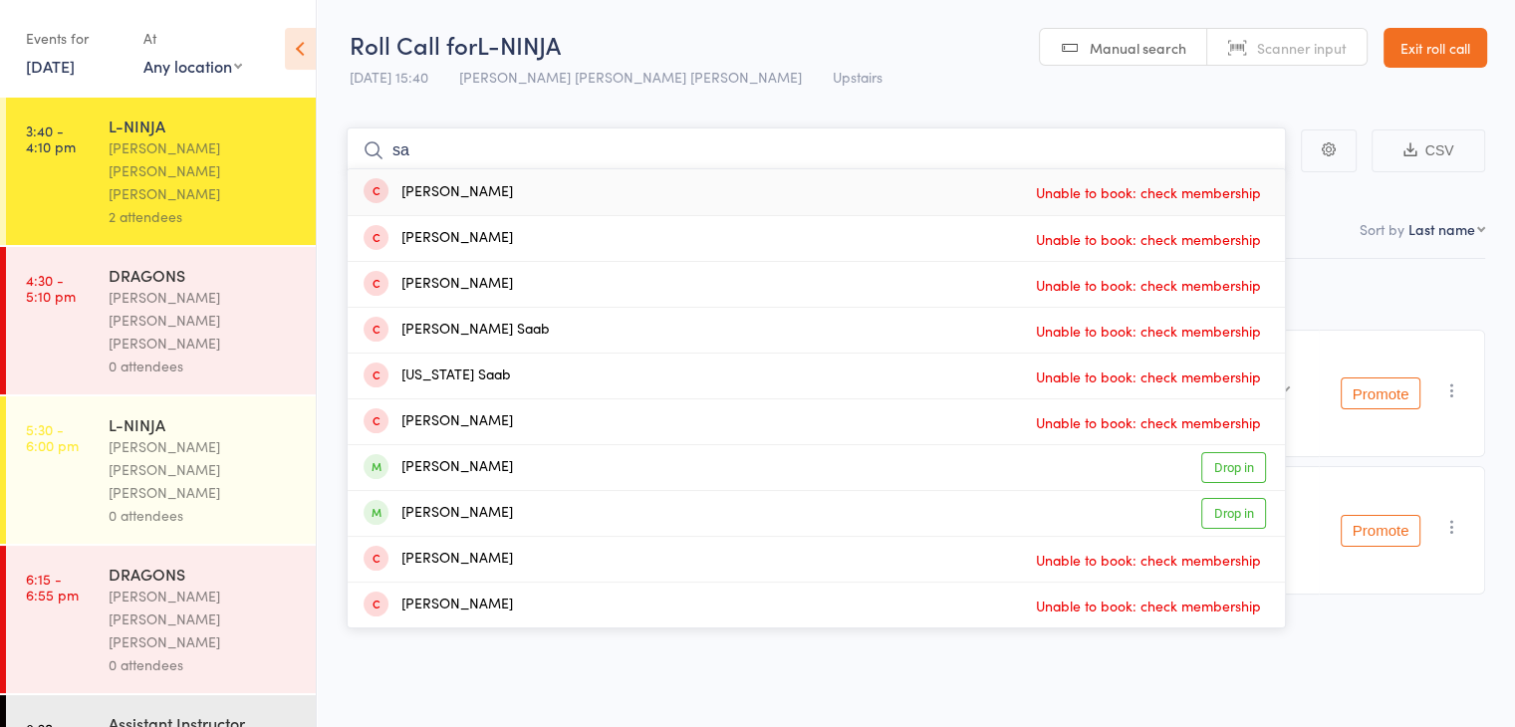
type input "s"
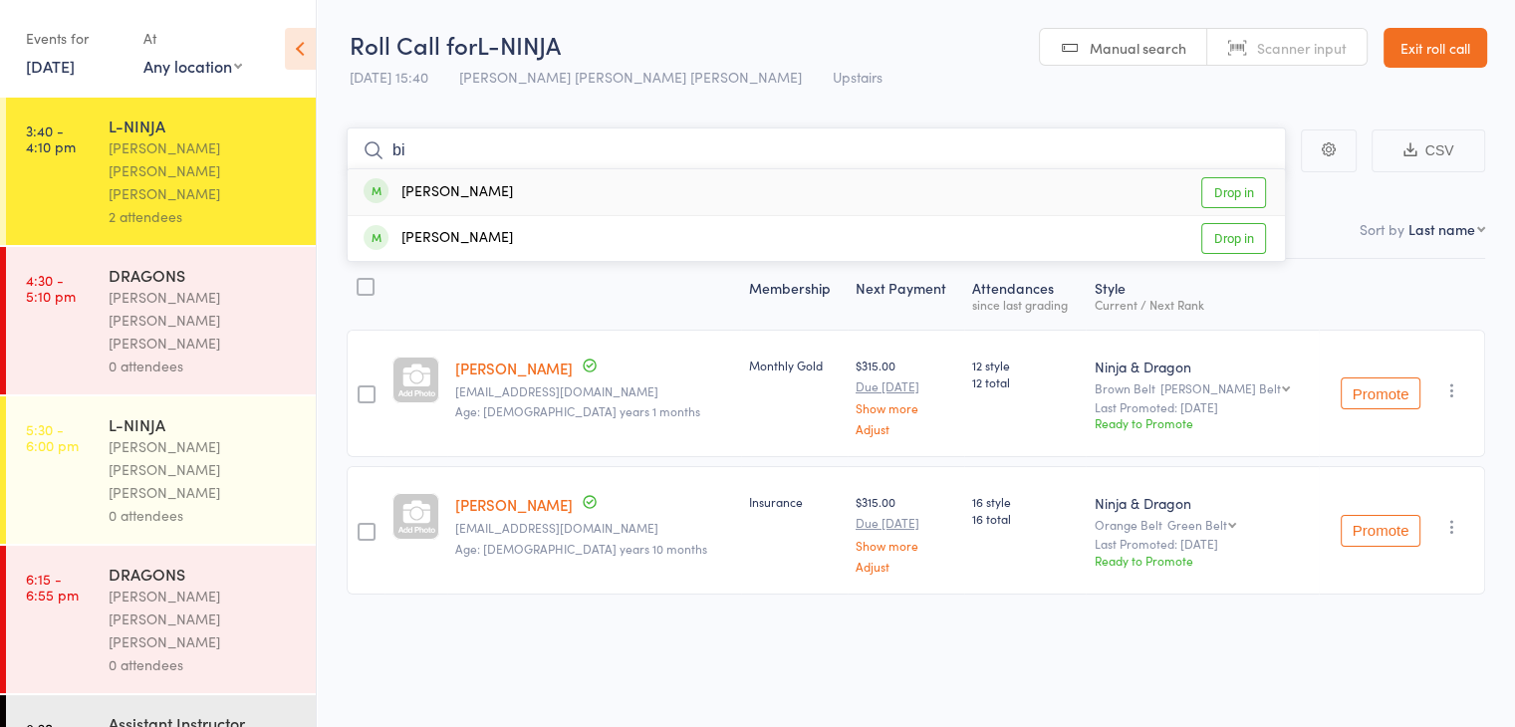
type input "b"
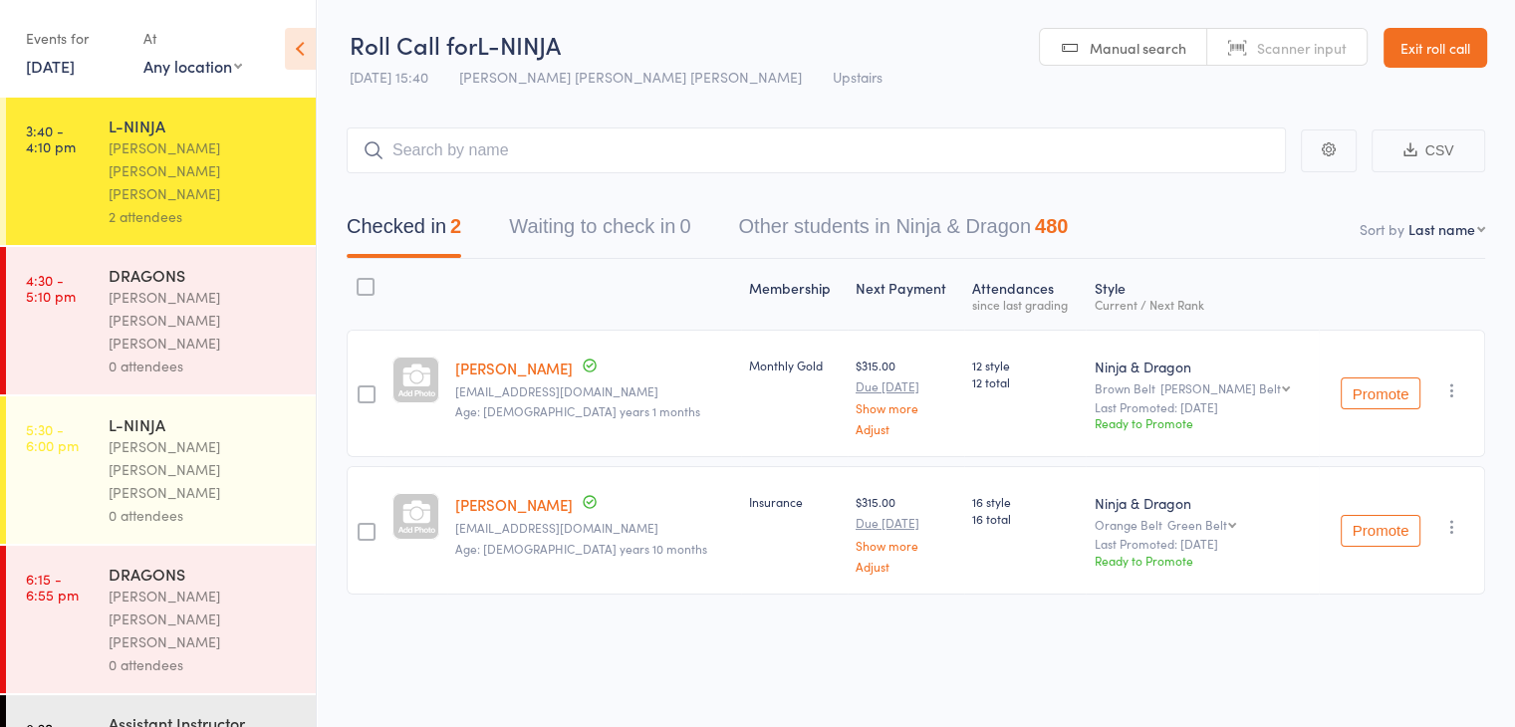
click at [196, 286] on div "[PERSON_NAME] [PERSON_NAME] [PERSON_NAME]" at bounding box center [204, 320] width 190 height 69
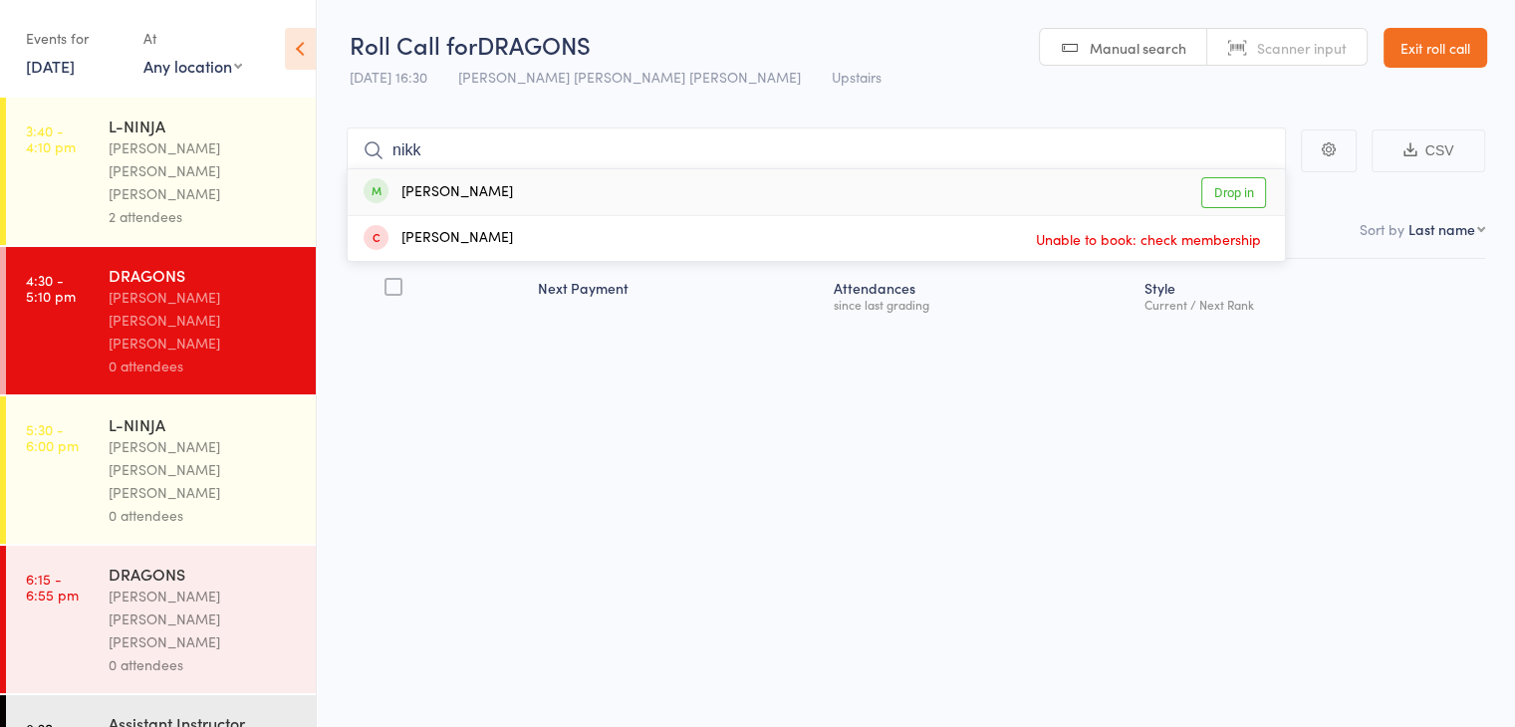
type input "nikk"
click at [435, 193] on div "[PERSON_NAME]" at bounding box center [437, 192] width 149 height 23
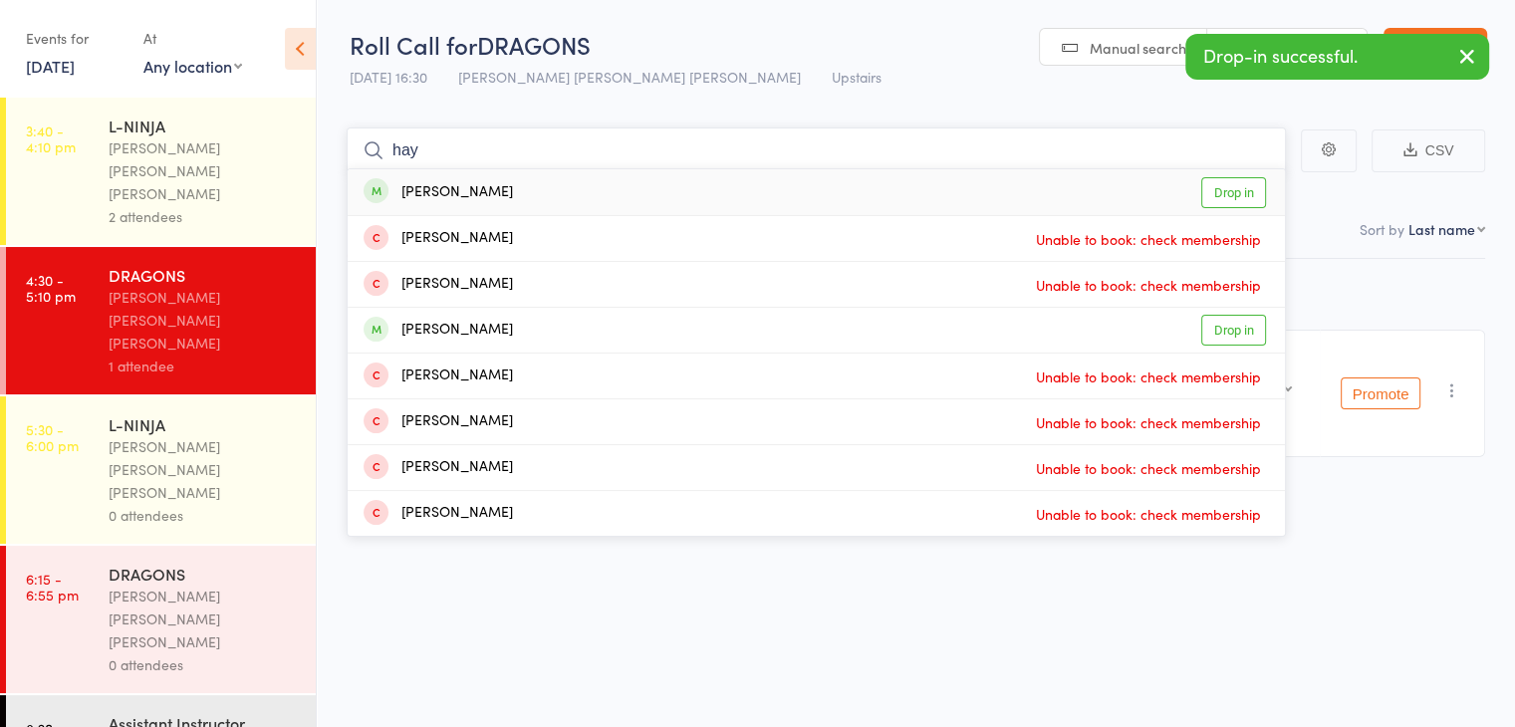
type input "hay"
click at [468, 185] on div "[PERSON_NAME]" at bounding box center [437, 192] width 149 height 23
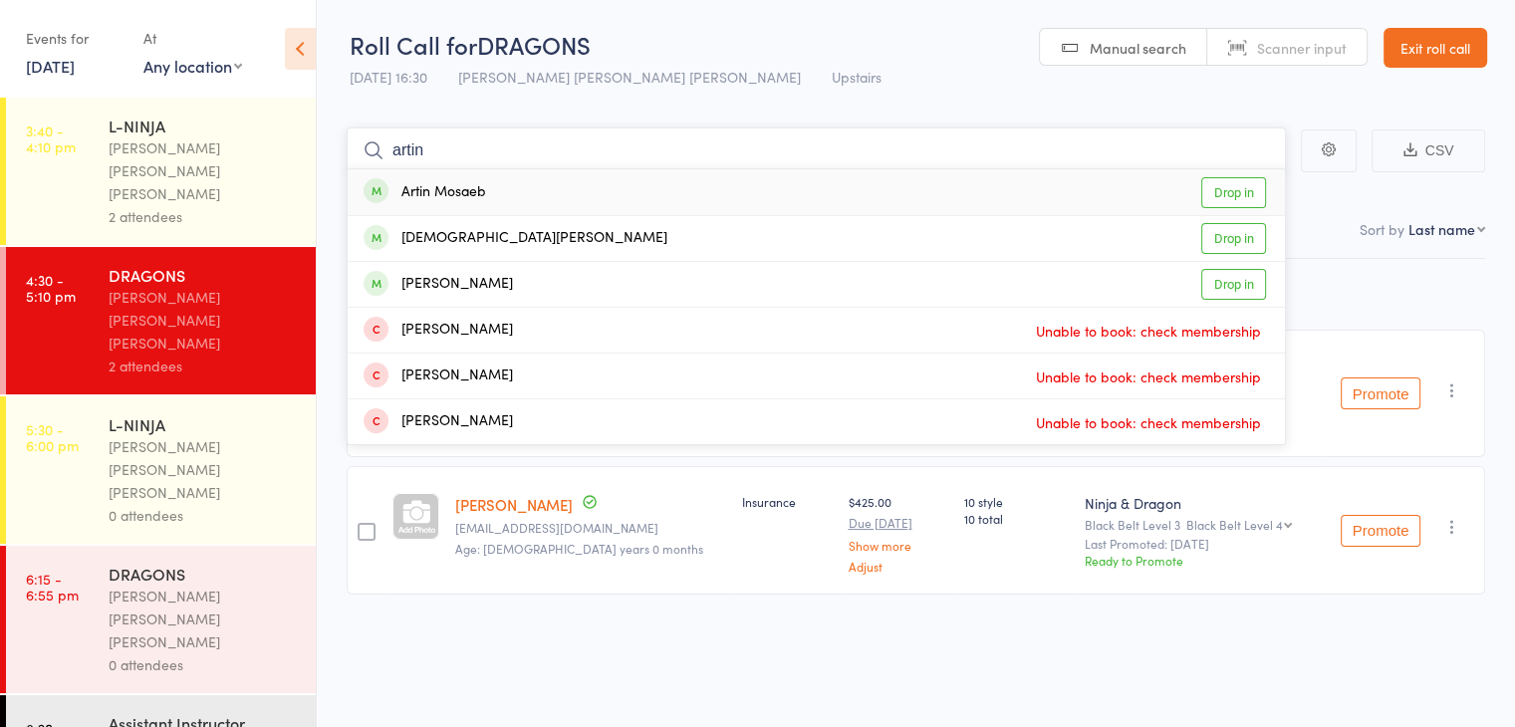
type input "artin"
click at [1229, 188] on link "Drop in" at bounding box center [1233, 192] width 65 height 31
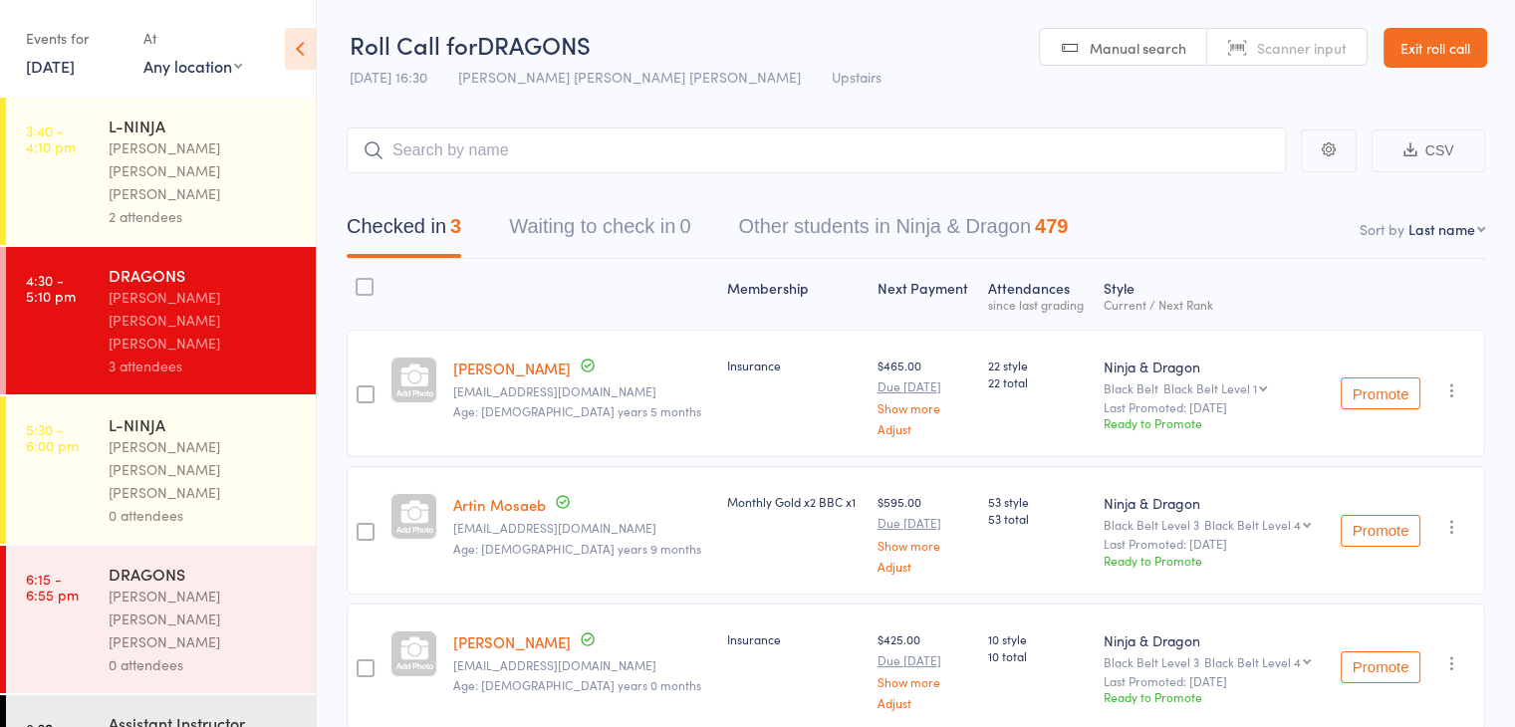
click at [1403, 49] on link "Exit roll call" at bounding box center [1435, 48] width 104 height 40
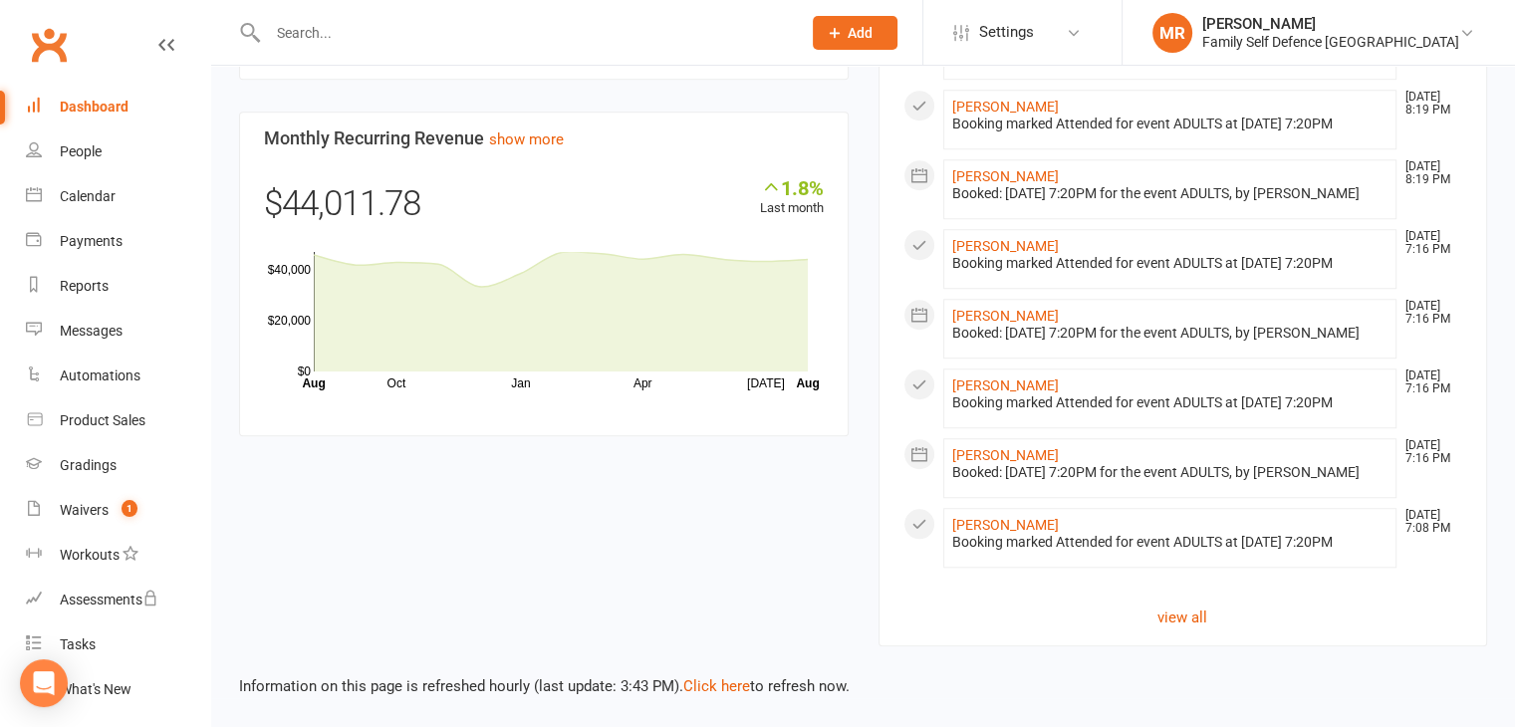
scroll to position [1689, 0]
click at [1189, 623] on link "view all" at bounding box center [1183, 617] width 560 height 24
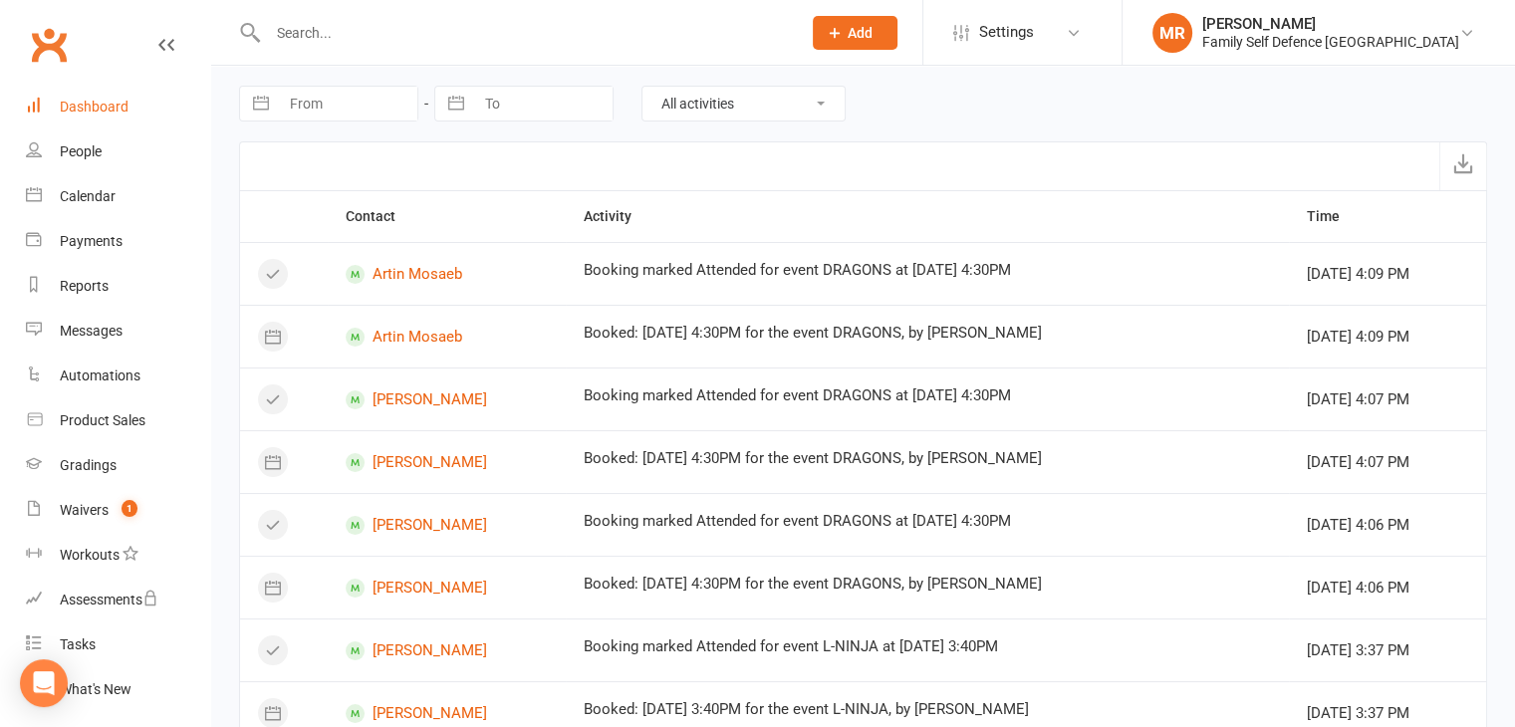
click at [79, 106] on div "Dashboard" at bounding box center [94, 107] width 69 height 16
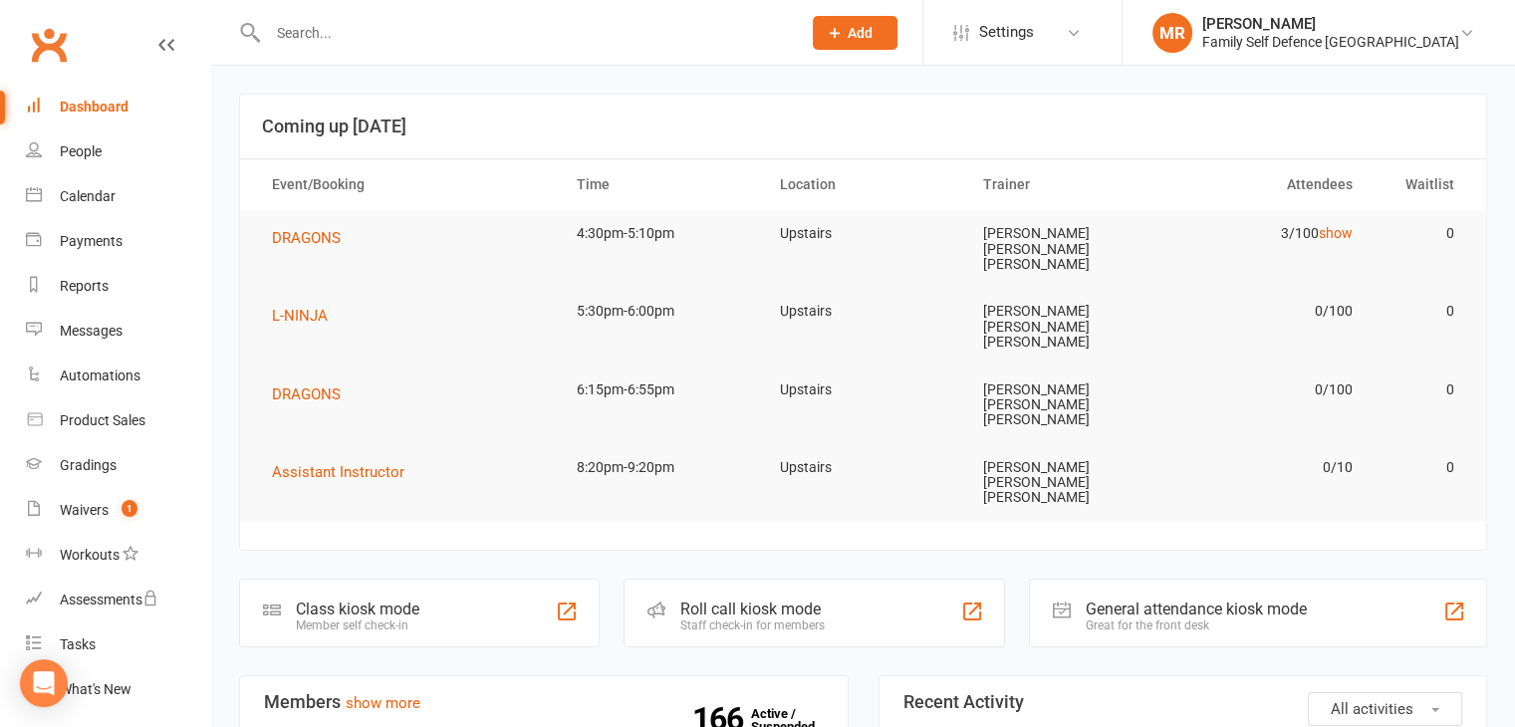
click at [765, 618] on div "Staff check-in for members" at bounding box center [752, 625] width 144 height 14
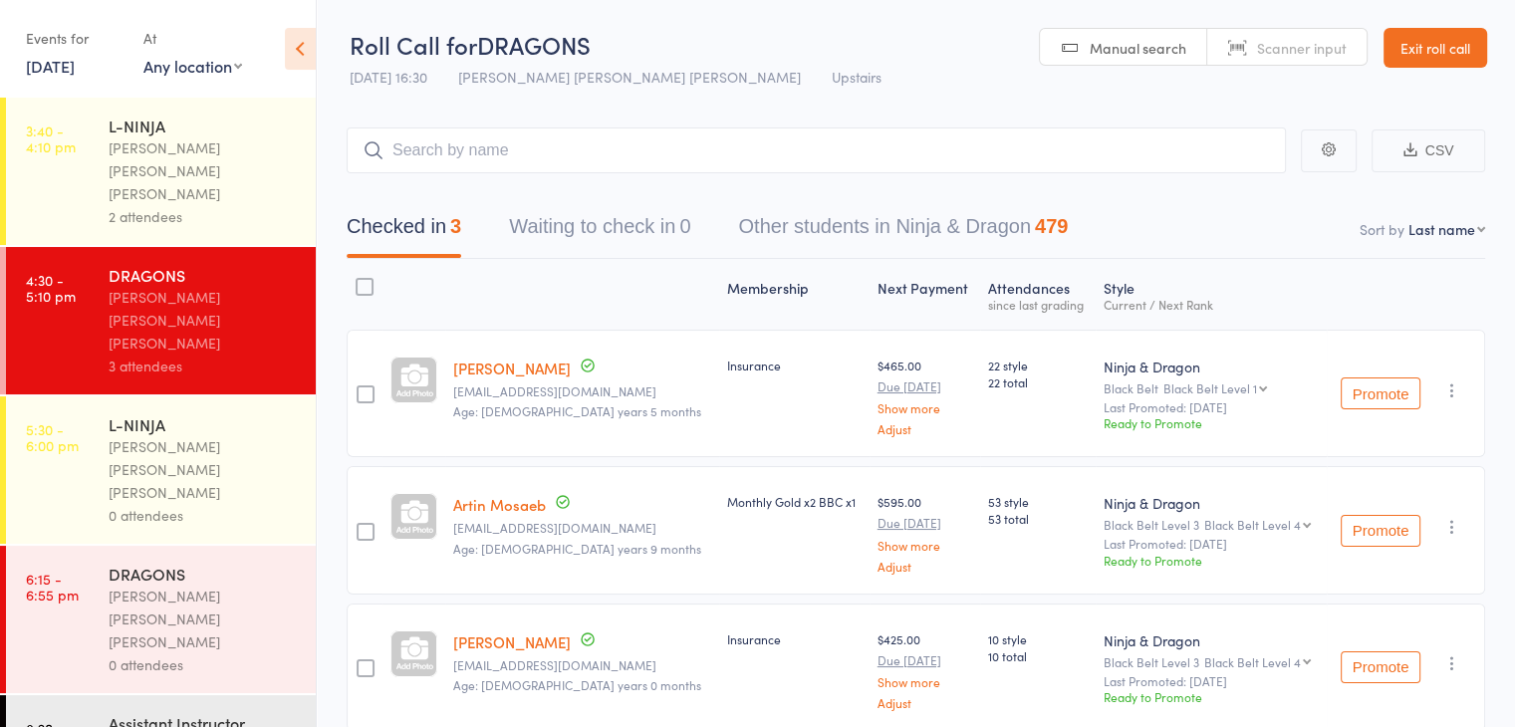
click at [68, 71] on link "[DATE]" at bounding box center [50, 66] width 49 height 22
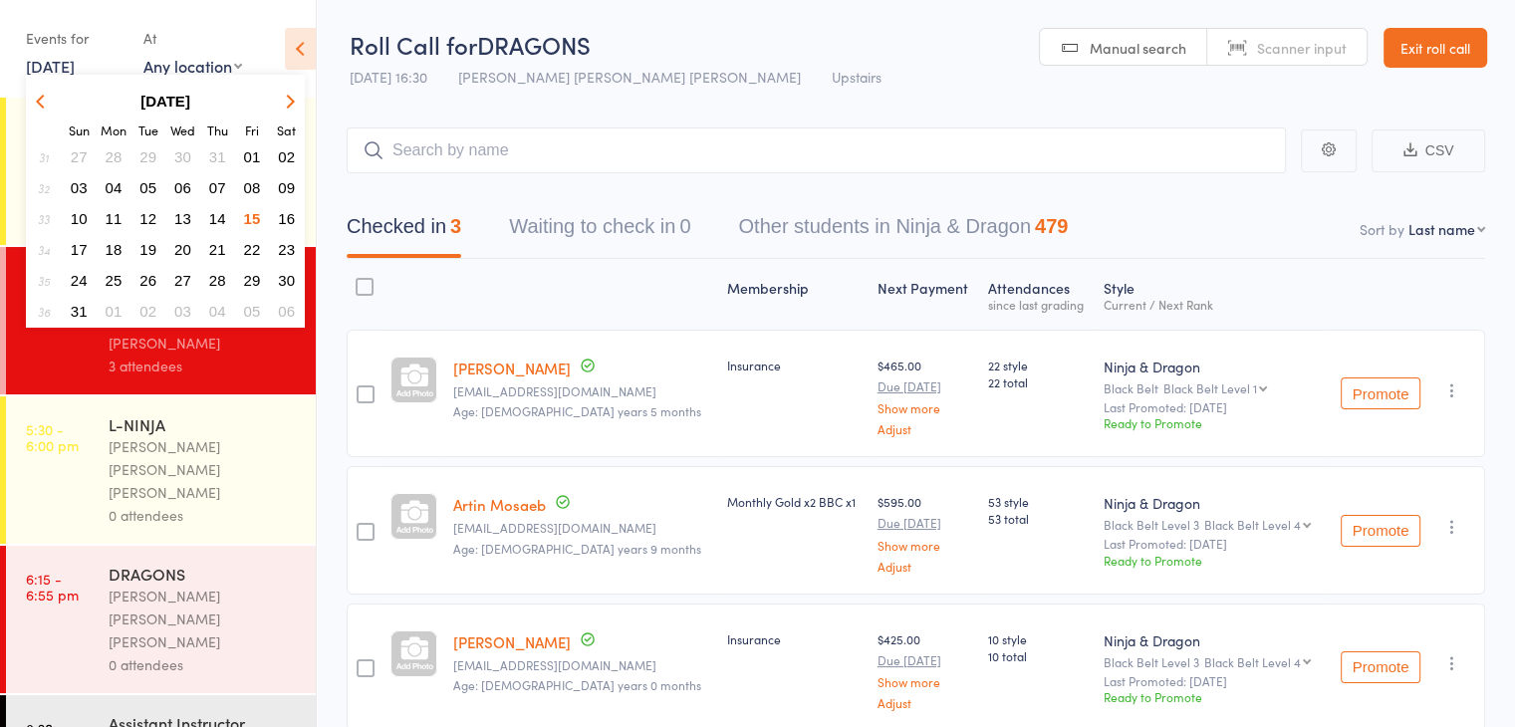
click at [218, 218] on span "14" at bounding box center [217, 218] width 17 height 17
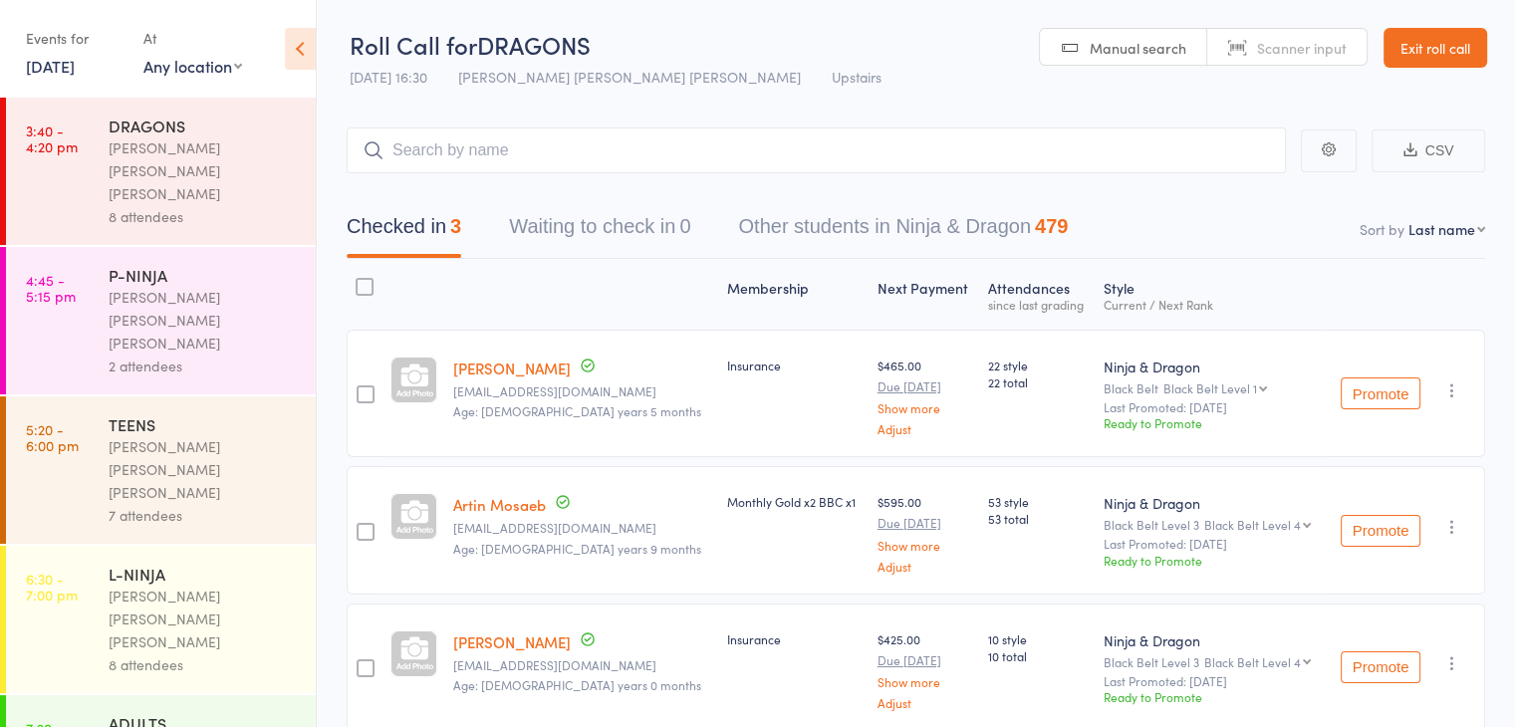
click at [159, 504] on div "7 attendees" at bounding box center [204, 515] width 190 height 23
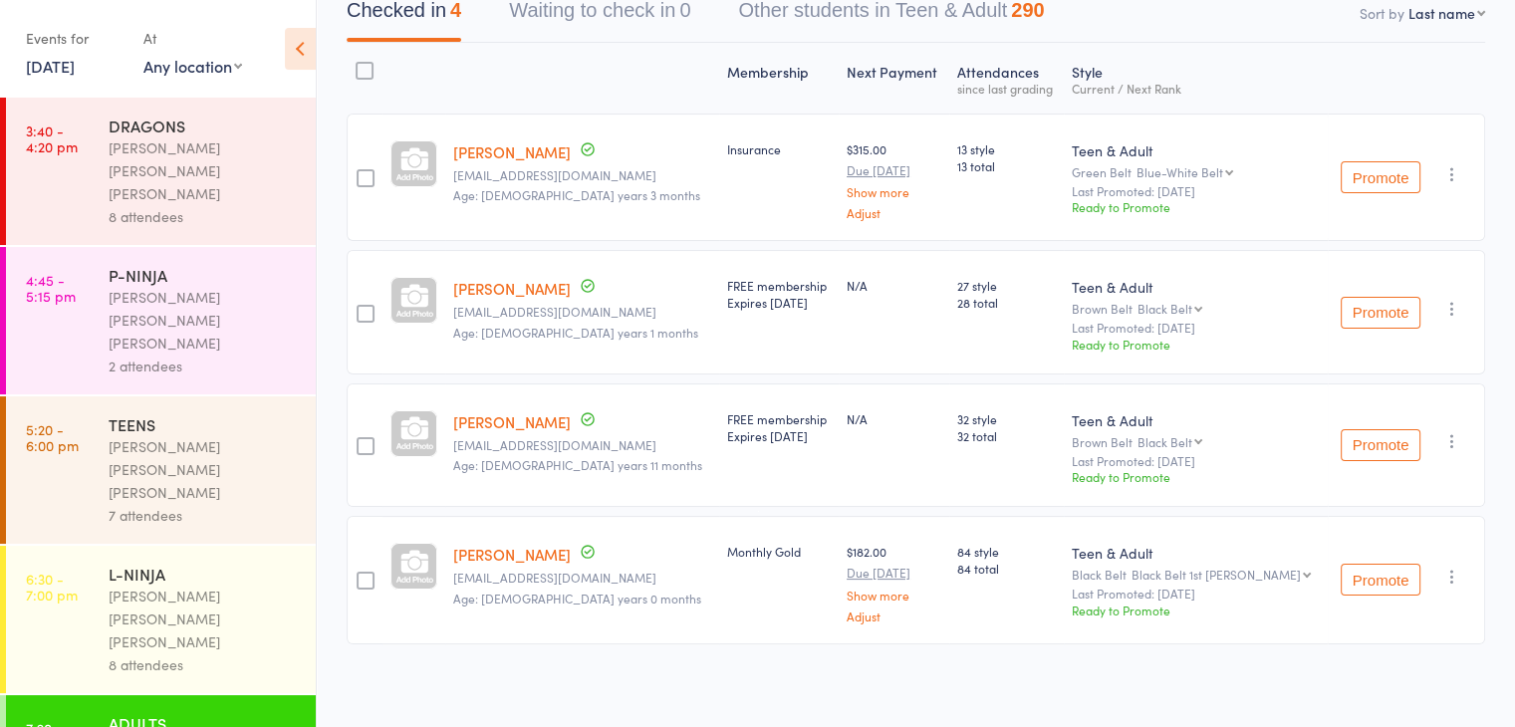
scroll to position [218, 0]
click at [80, 129] on link "3:40 - 4:20 pm DRAGONS Keyvan Castle Hill Mirzai 8 attendees" at bounding box center [161, 171] width 310 height 147
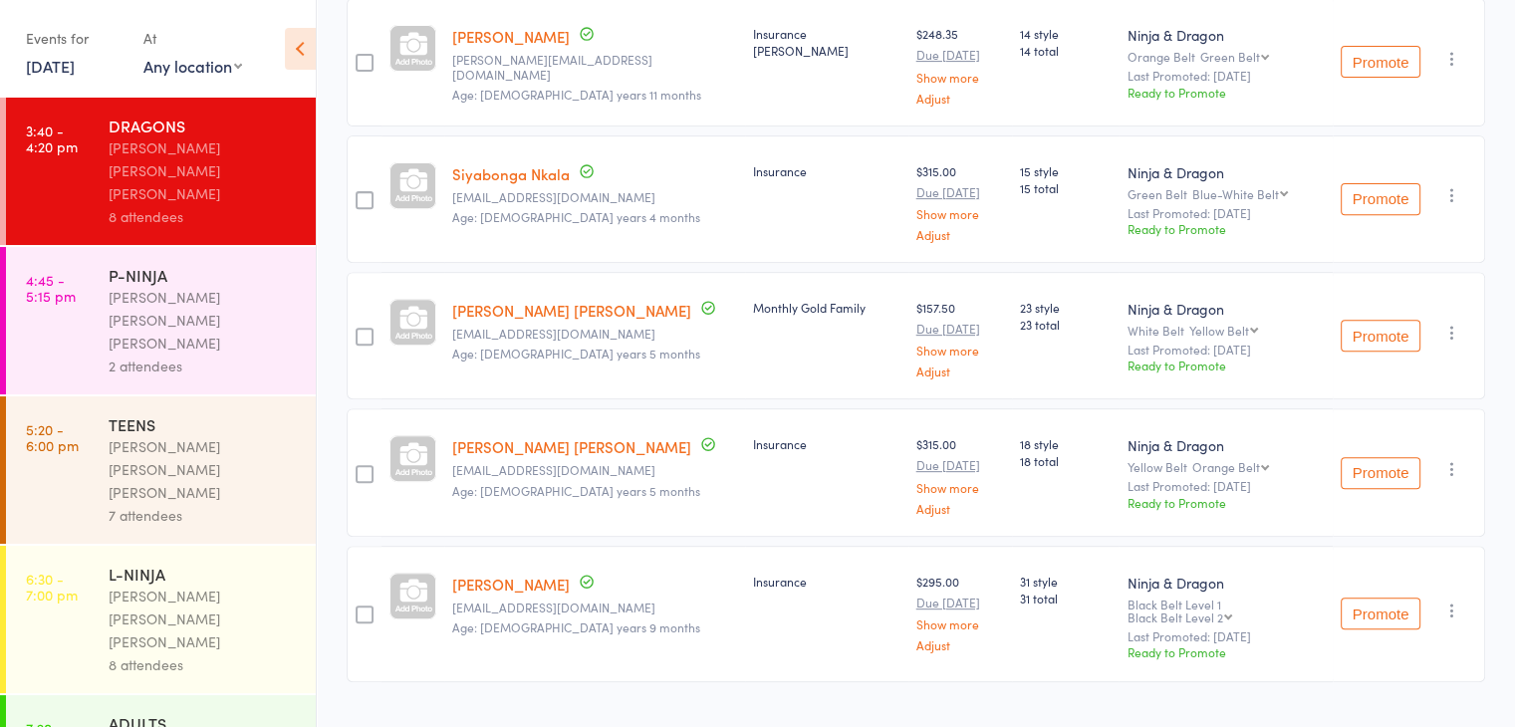
scroll to position [770, 0]
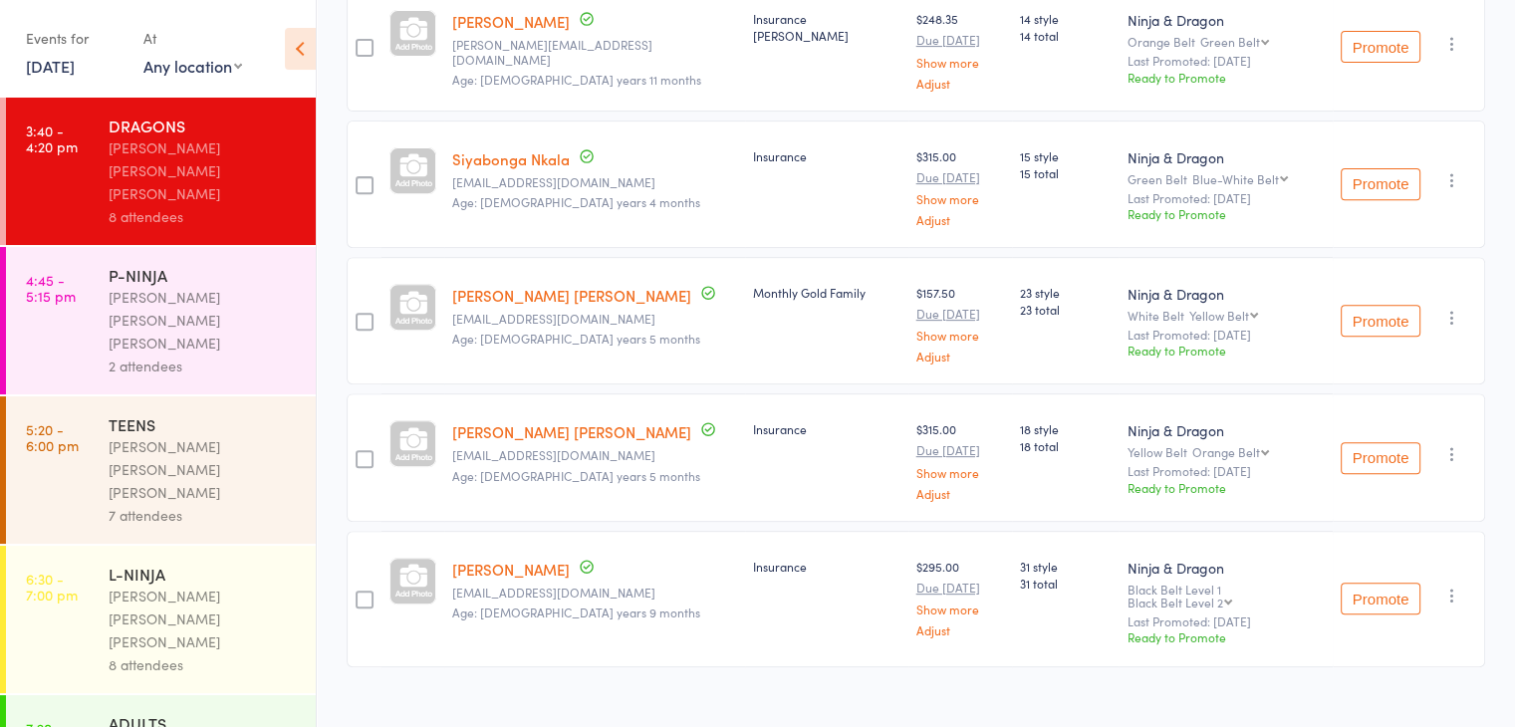
click at [114, 264] on div "P-NINJA" at bounding box center [204, 275] width 190 height 22
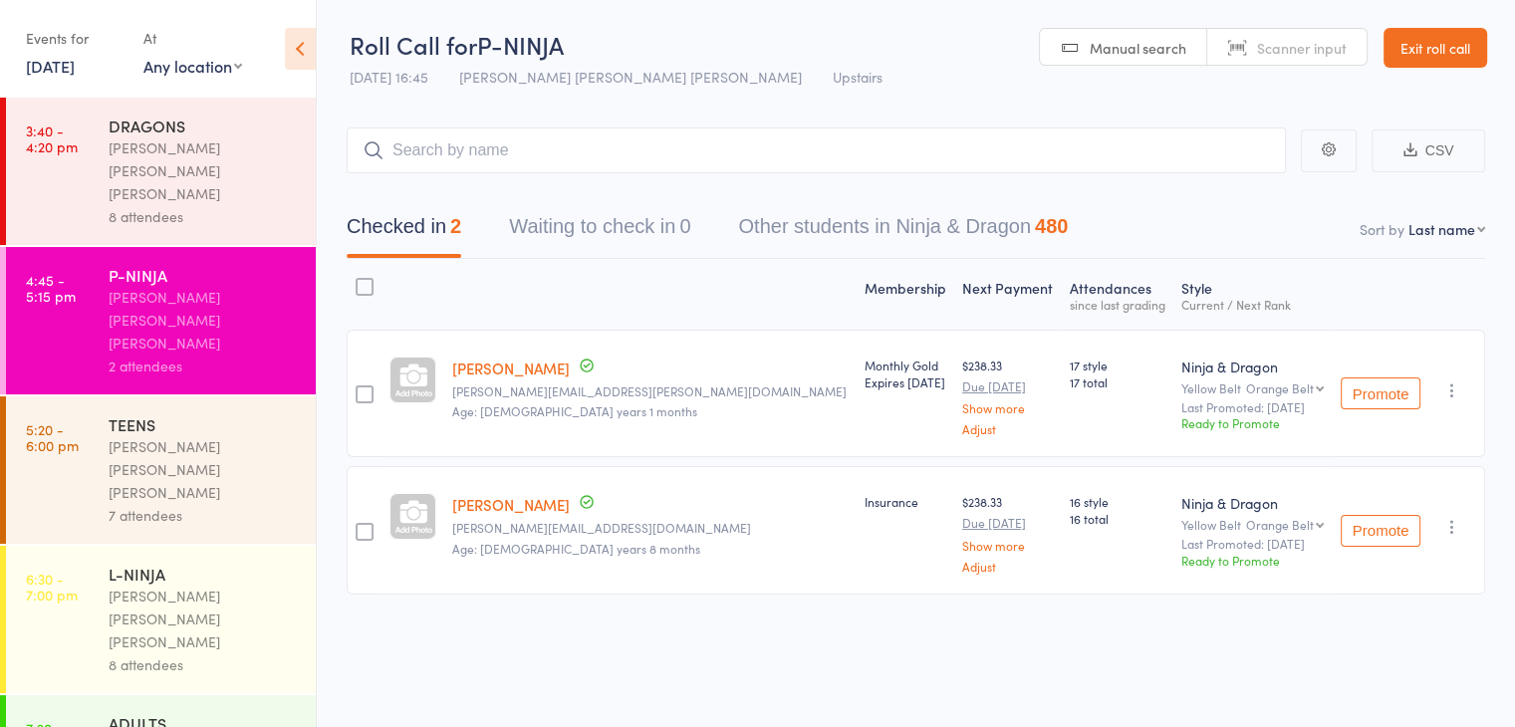
click at [54, 71] on link "14 Aug, 2025" at bounding box center [50, 66] width 49 height 22
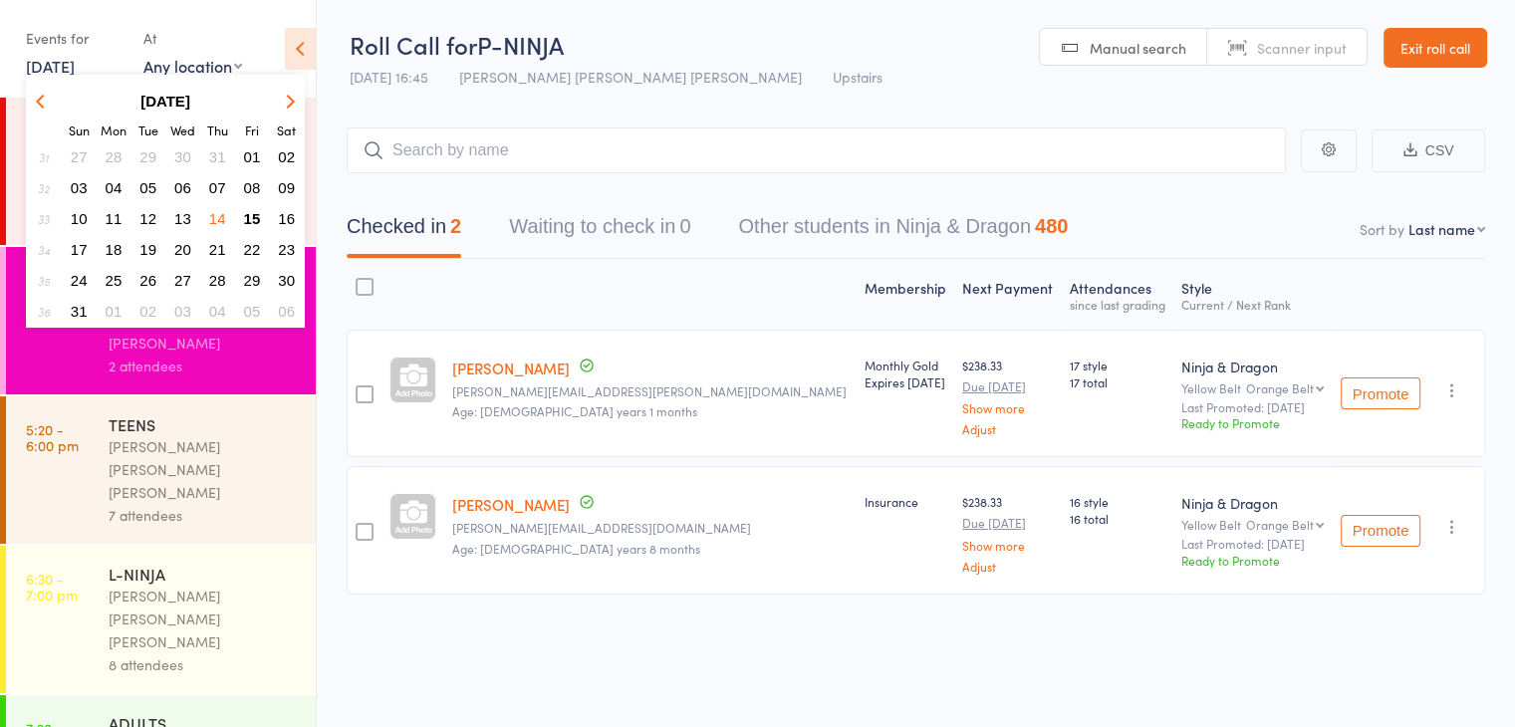
click at [244, 212] on span "15" at bounding box center [252, 218] width 17 height 17
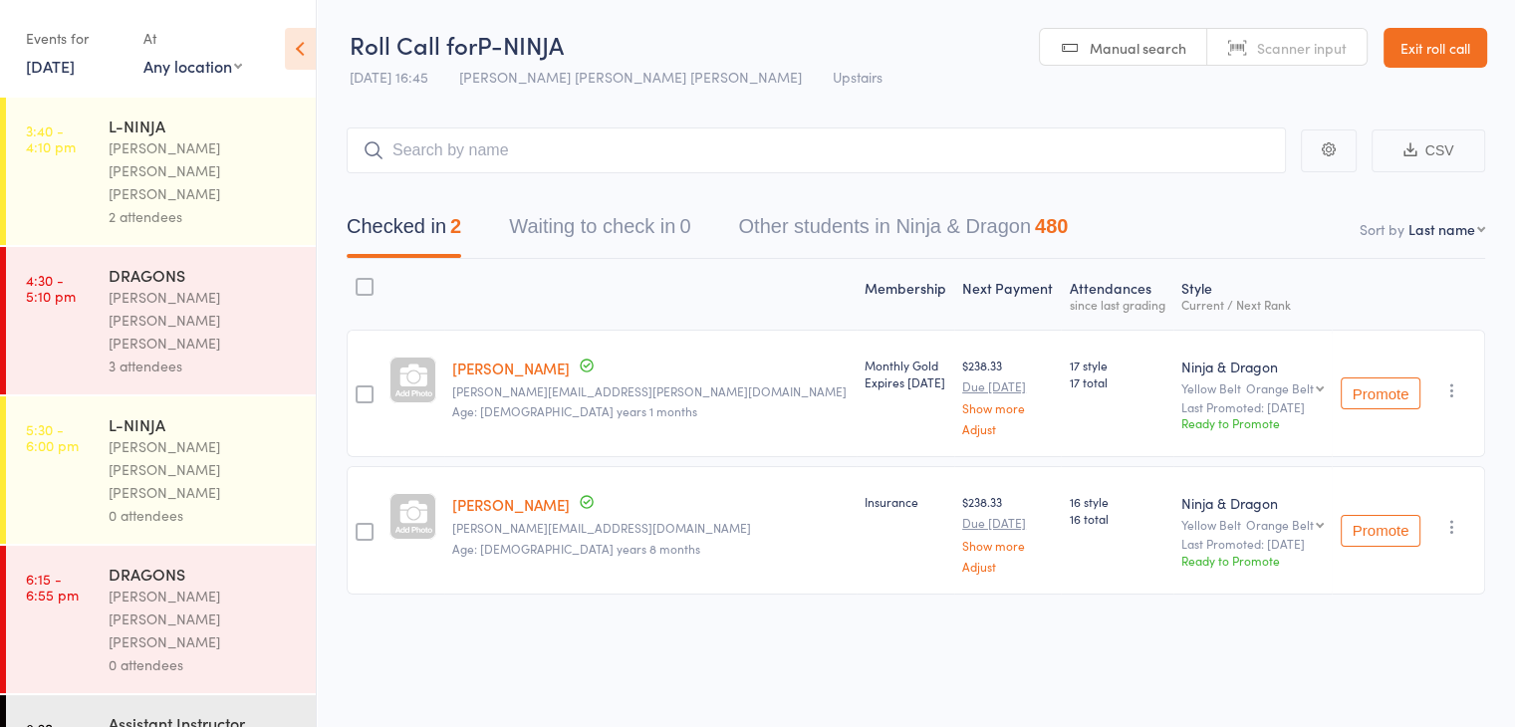
click at [235, 286] on div "[PERSON_NAME] [PERSON_NAME] [PERSON_NAME]" at bounding box center [204, 320] width 190 height 69
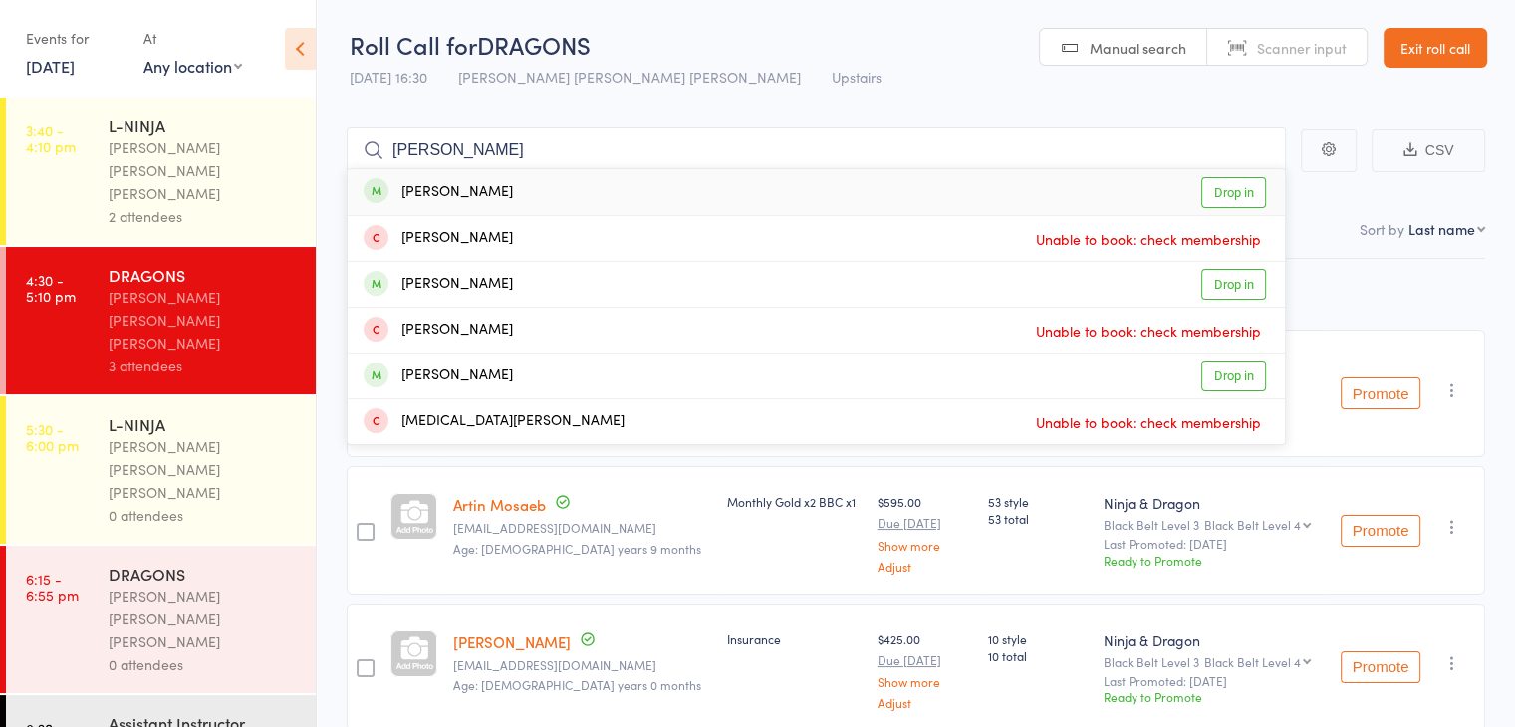
type input "myra"
click at [1234, 190] on link "Drop in" at bounding box center [1233, 192] width 65 height 31
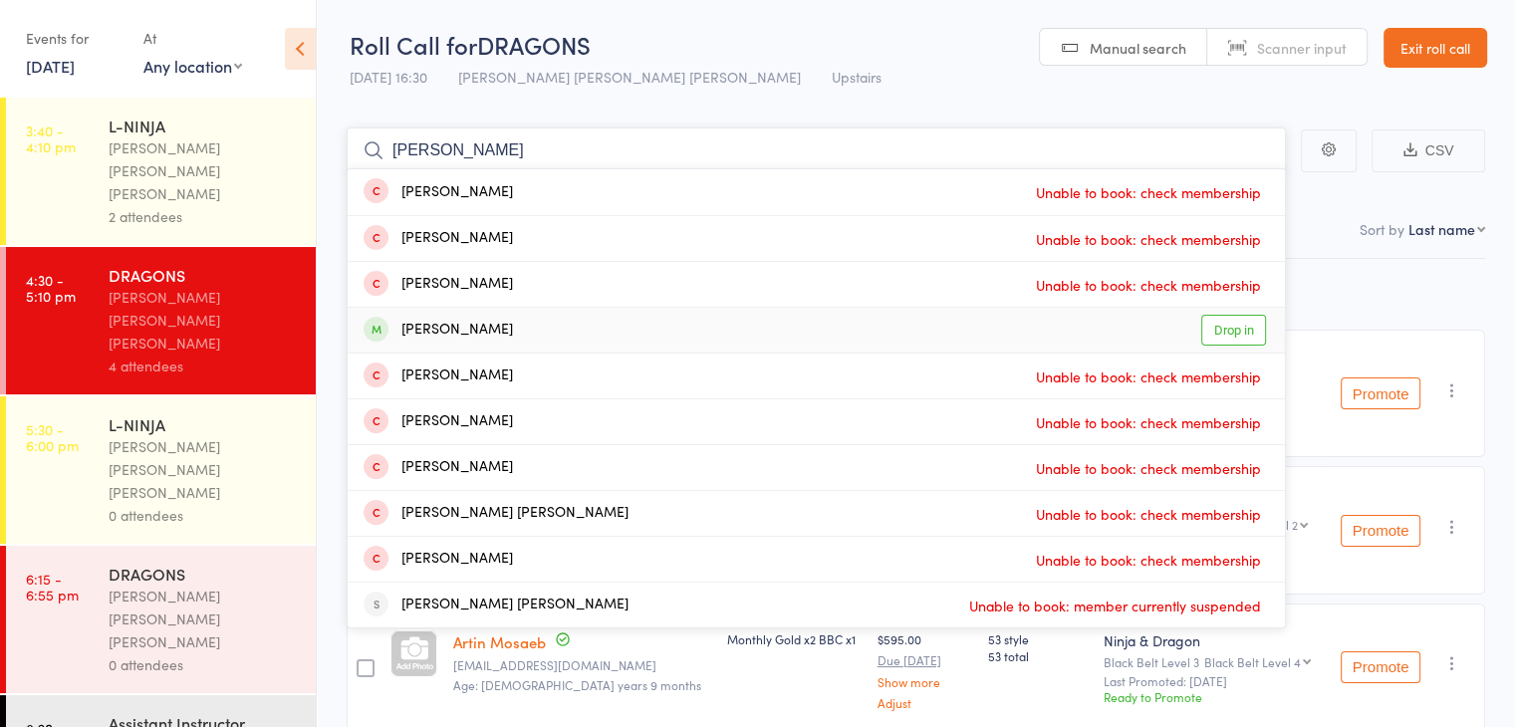
type input "ethan"
click at [1232, 326] on link "Drop in" at bounding box center [1233, 330] width 65 height 31
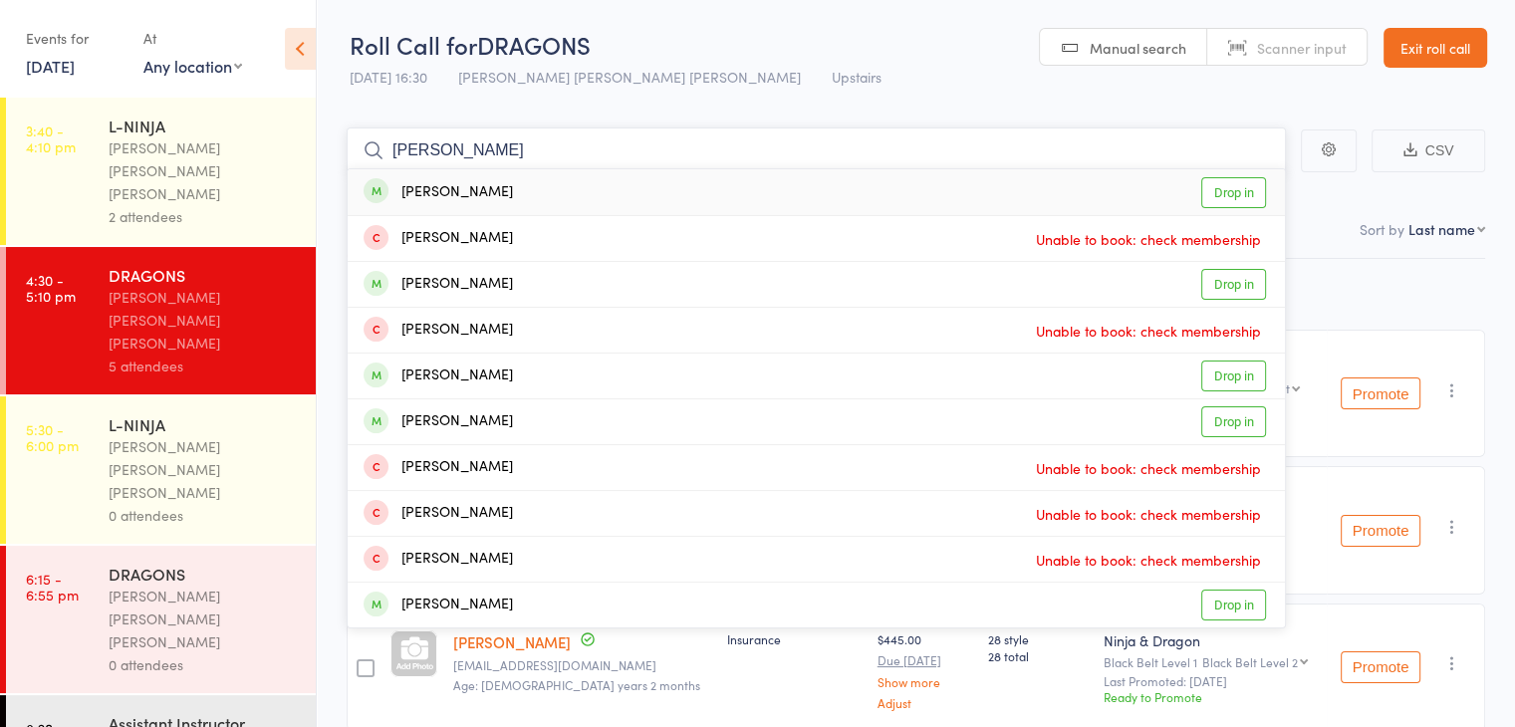
type input "anish"
click at [1215, 184] on link "Drop in" at bounding box center [1233, 192] width 65 height 31
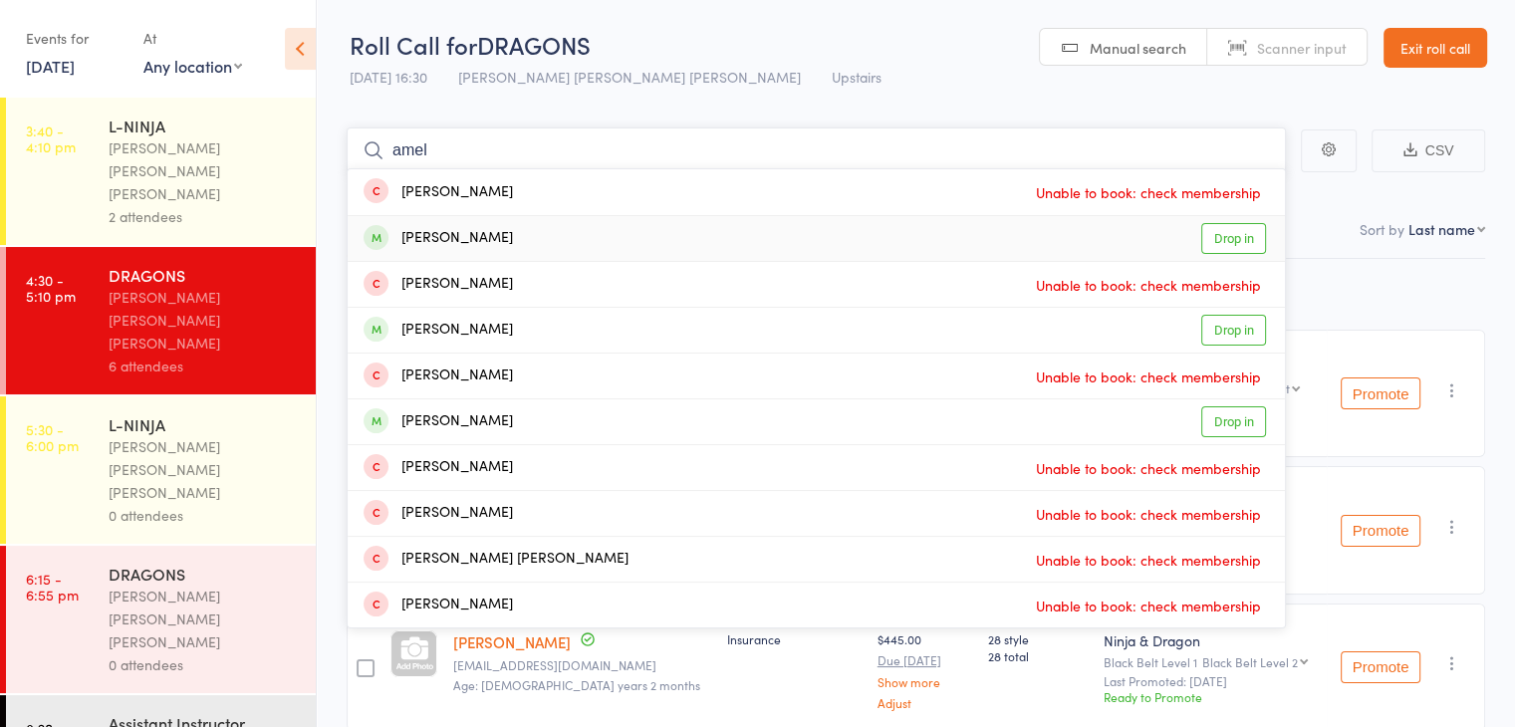
type input "amel"
click at [1207, 237] on link "Drop in" at bounding box center [1233, 238] width 65 height 31
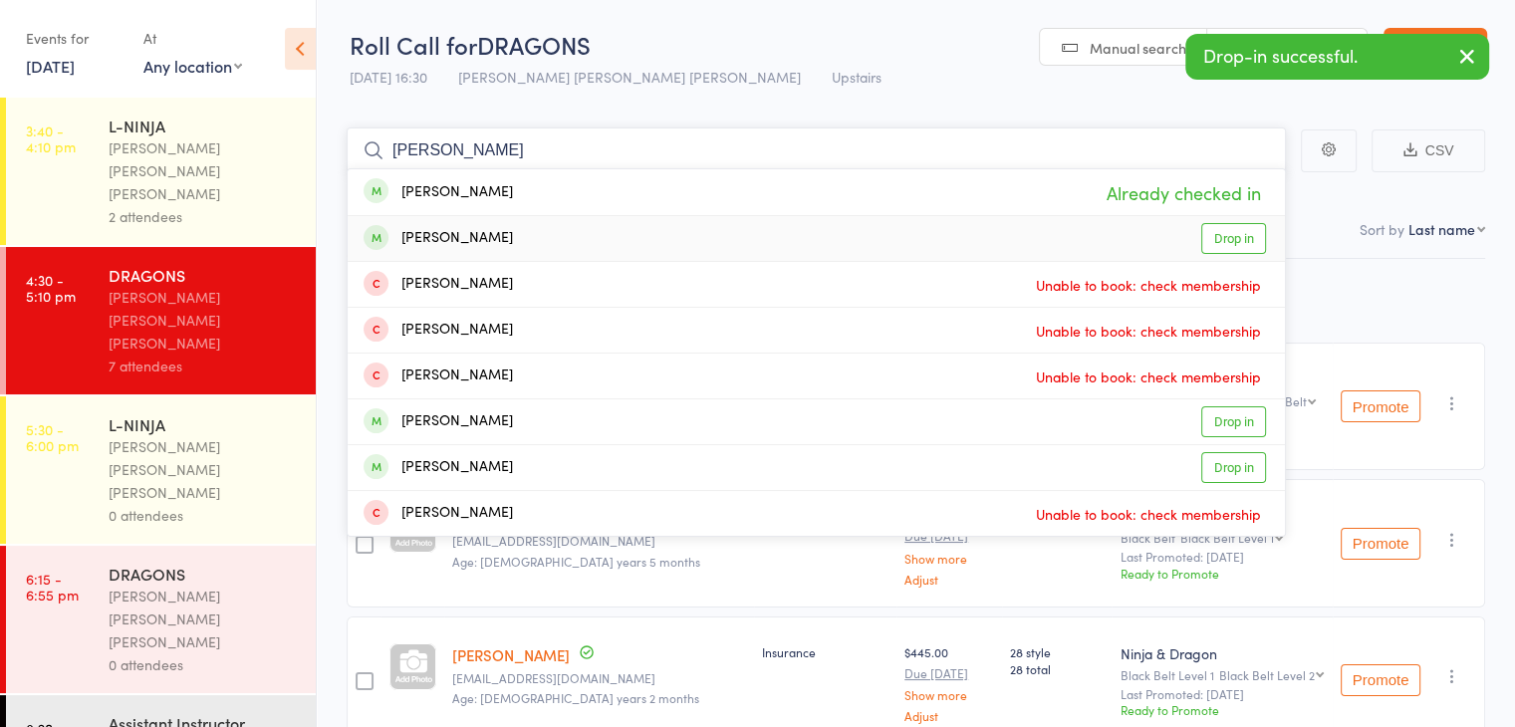
type input "luong"
click at [1208, 238] on link "Drop in" at bounding box center [1233, 238] width 65 height 31
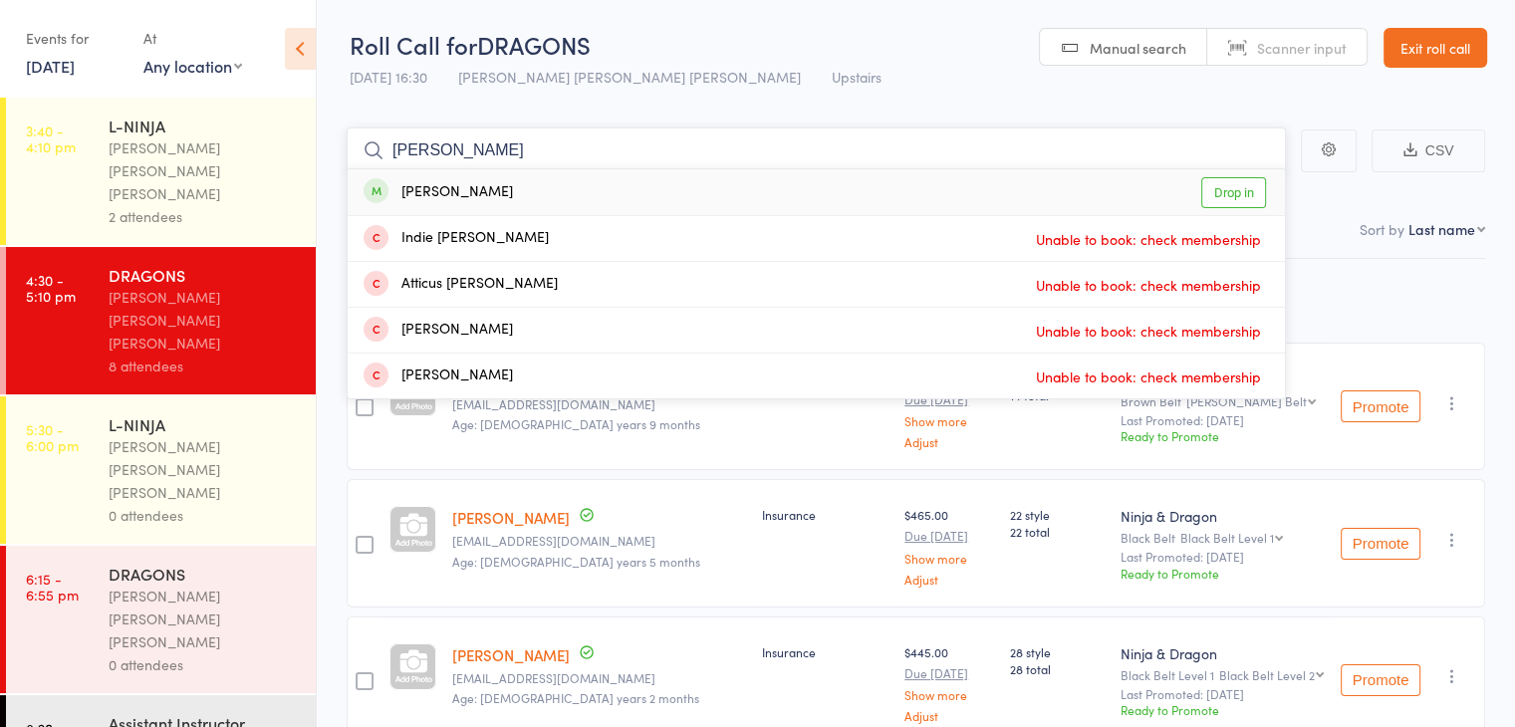
type input "geyer"
click at [796, 190] on div "Amelia Geyer Drop in" at bounding box center [816, 192] width 937 height 46
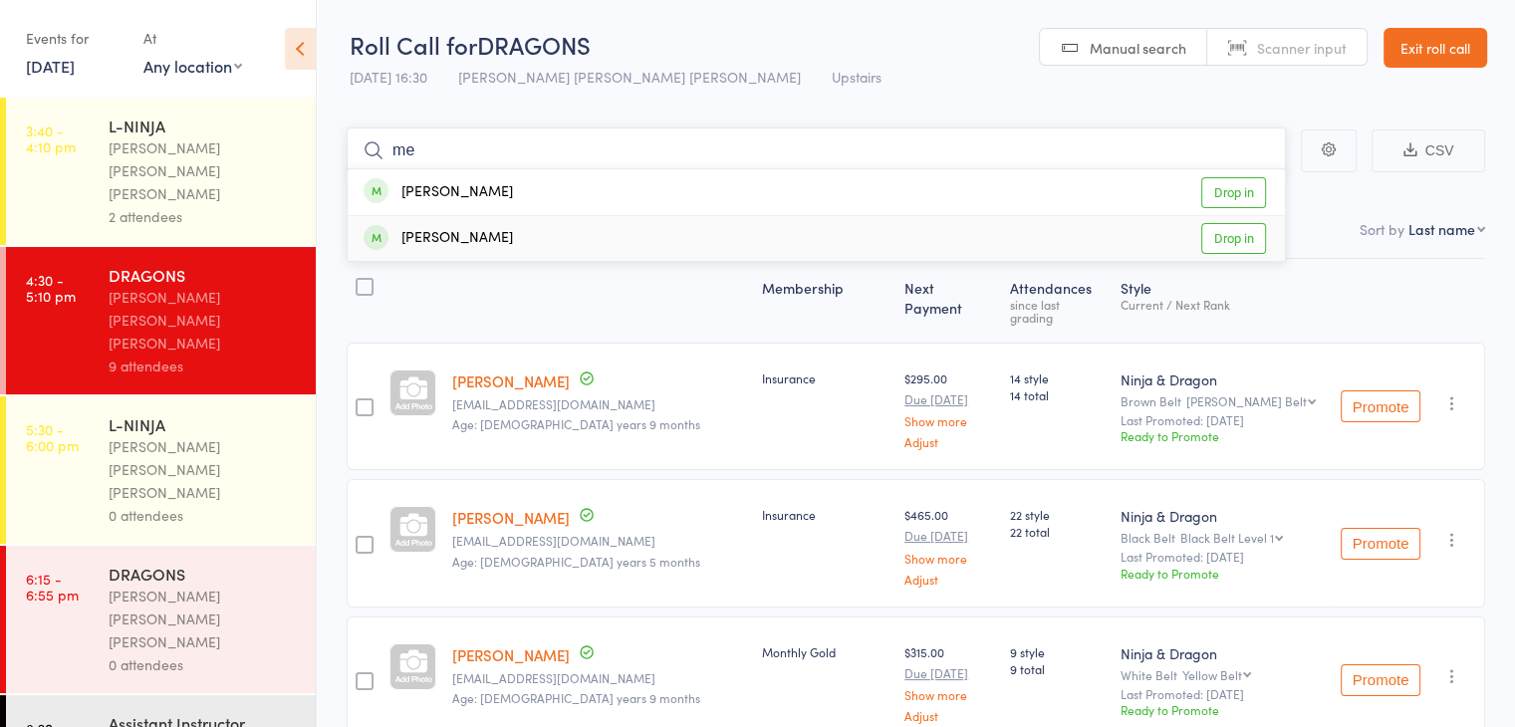
type input "me"
click at [678, 224] on div "Ryan Mehdi Drop in" at bounding box center [816, 238] width 937 height 45
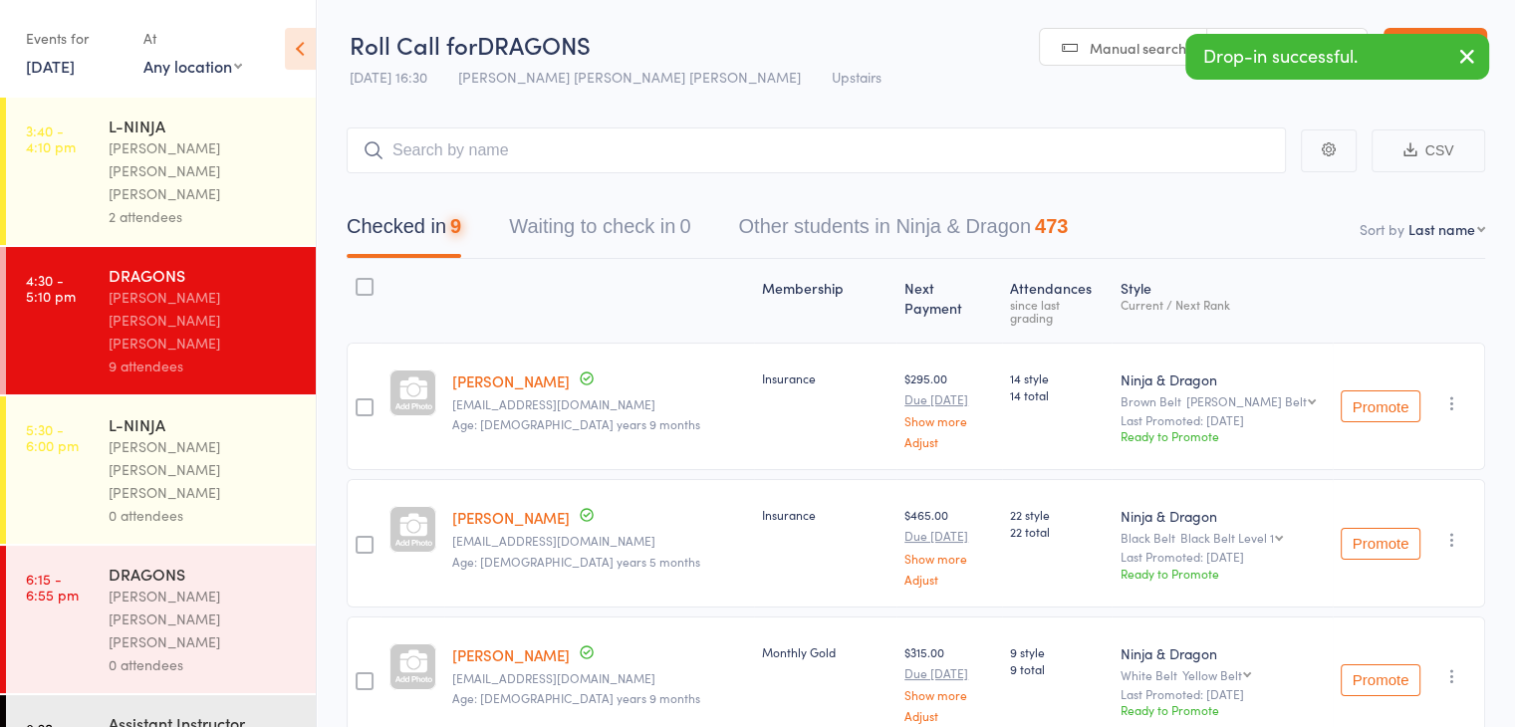
click at [250, 435] on div "[PERSON_NAME] [PERSON_NAME] [PERSON_NAME]" at bounding box center [204, 469] width 190 height 69
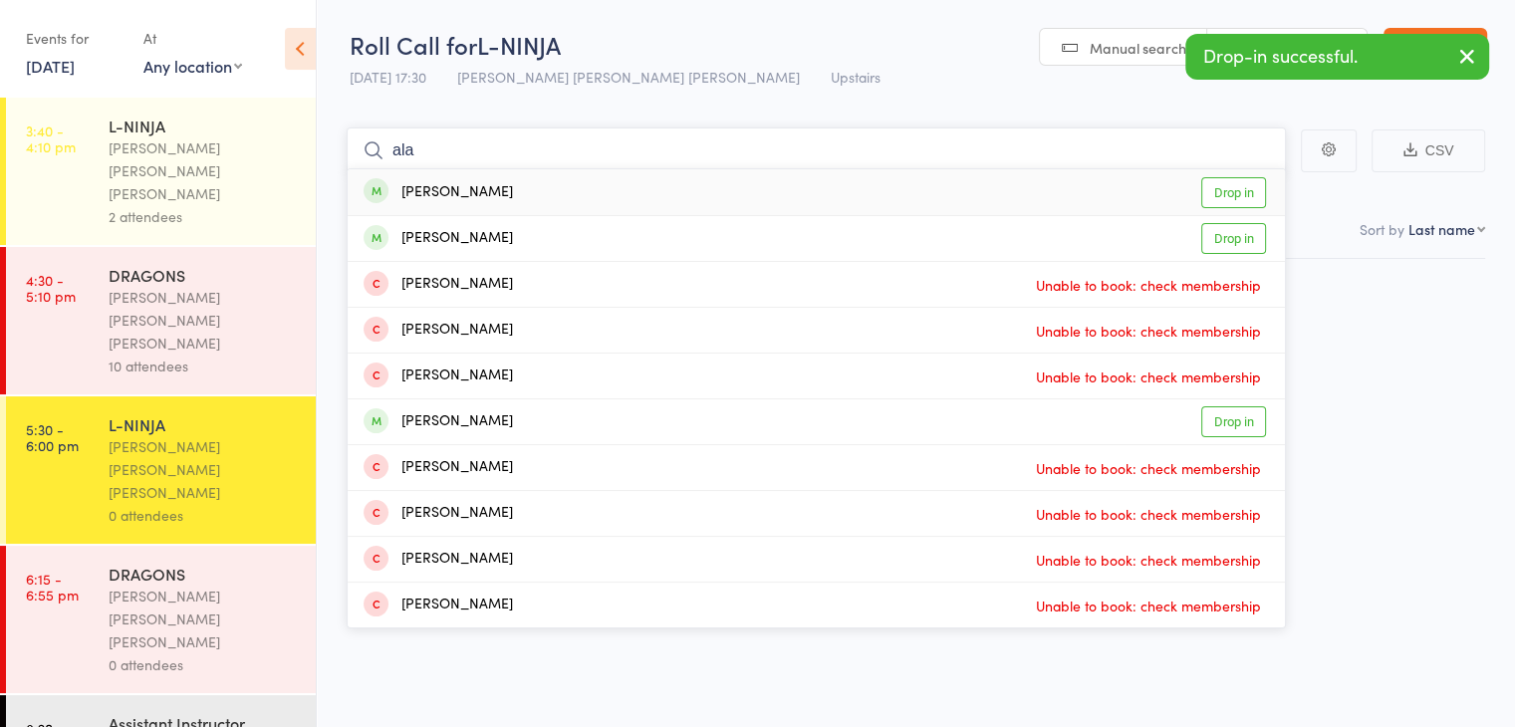
type input "ala"
click at [676, 189] on div "Alan Mehdi Drop in" at bounding box center [816, 192] width 937 height 46
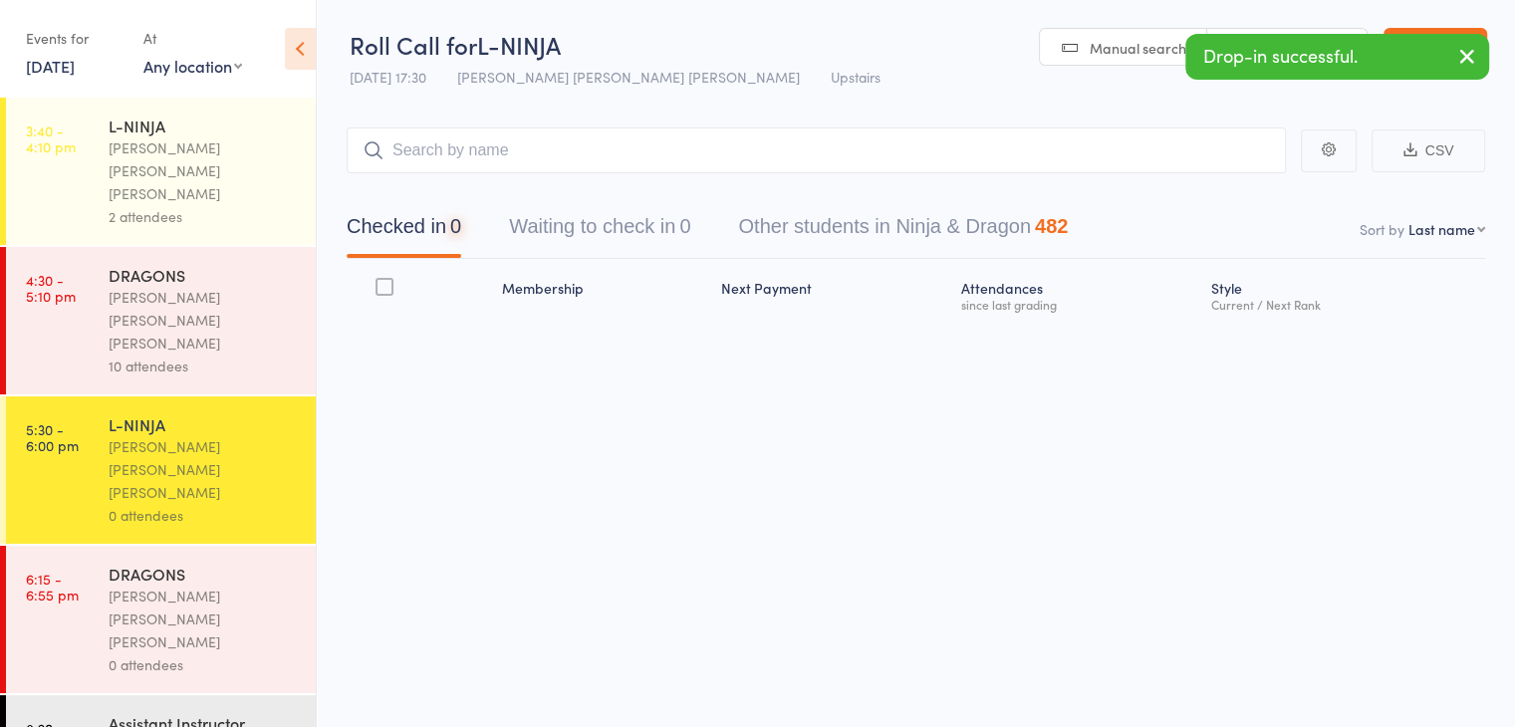
click at [131, 354] on div "10 attendees" at bounding box center [204, 365] width 190 height 23
